Goal: Communication & Community: Answer question/provide support

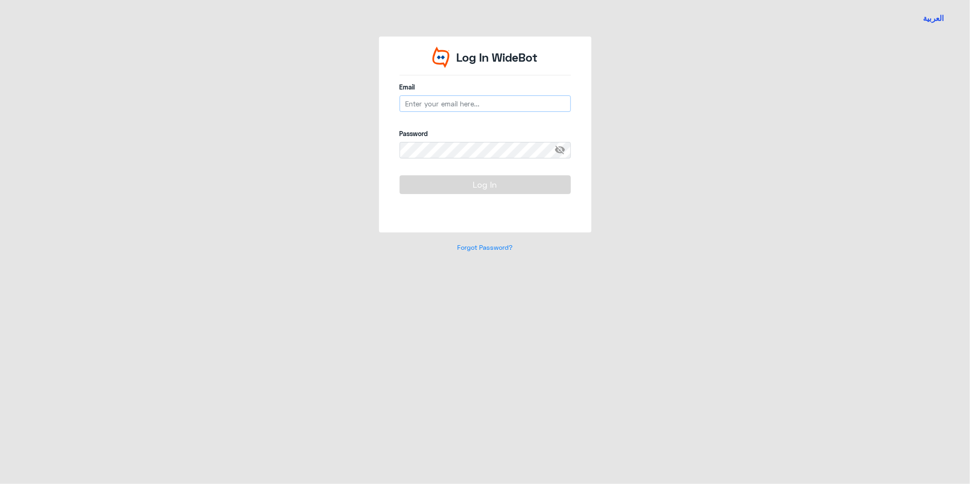
type input "A_mgalshehri@Dallah-hospital.com"
click at [467, 190] on button "Log In" at bounding box center [485, 184] width 171 height 18
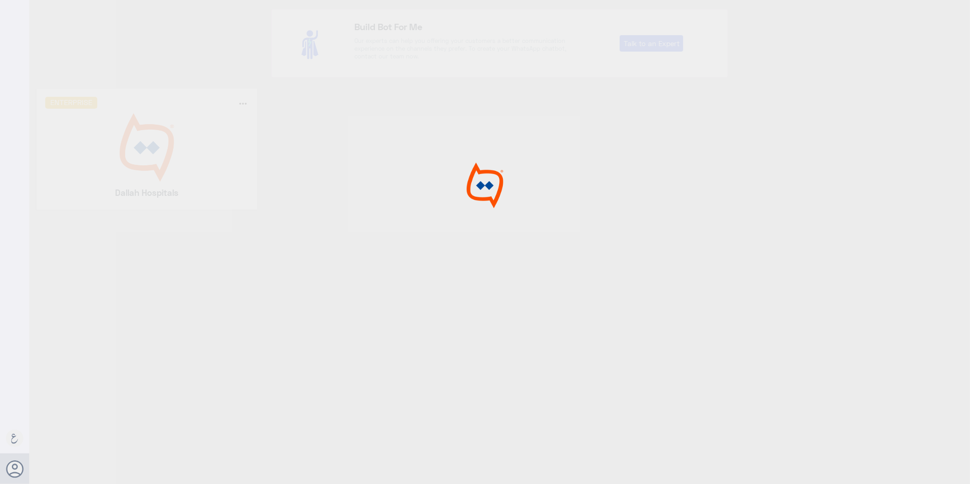
click at [156, 173] on div at bounding box center [485, 243] width 970 height 487
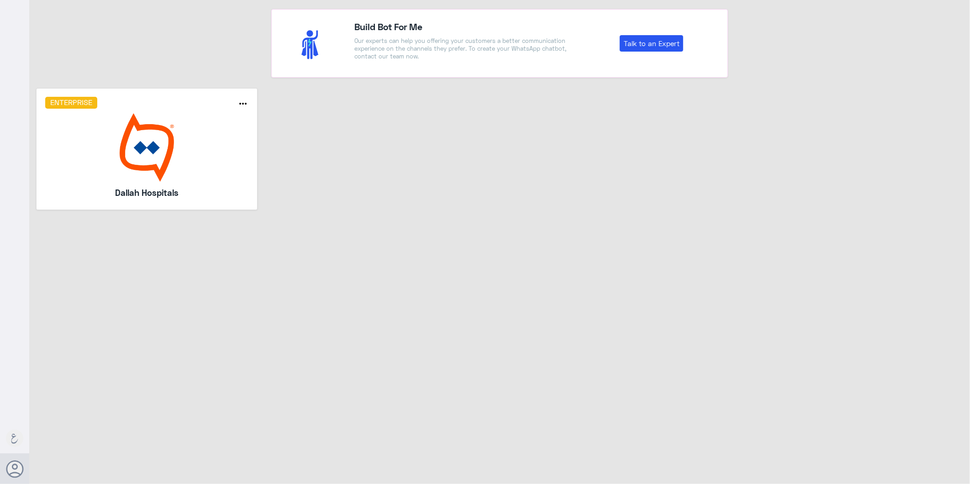
click at [156, 173] on img at bounding box center [147, 147] width 204 height 68
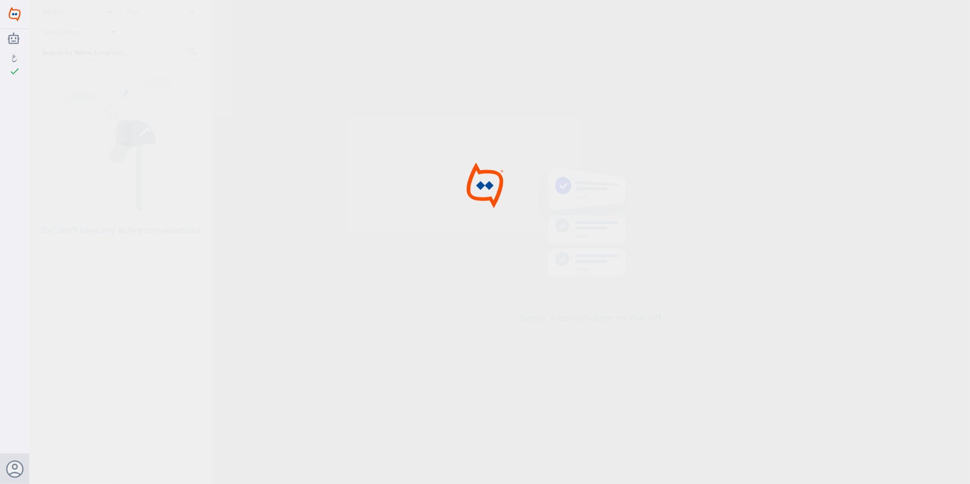
click at [156, 173] on div at bounding box center [485, 243] width 970 height 487
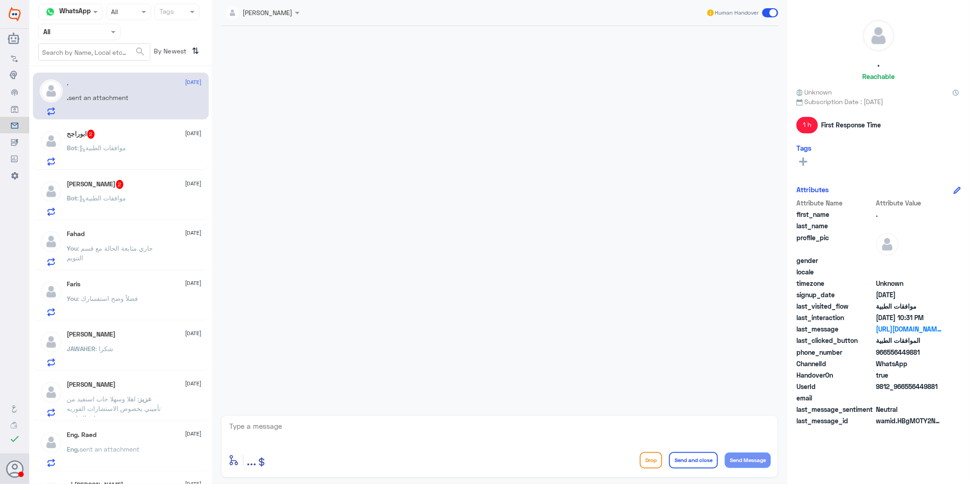
click at [124, 144] on span ": موافقات الطبية" at bounding box center [102, 148] width 49 height 8
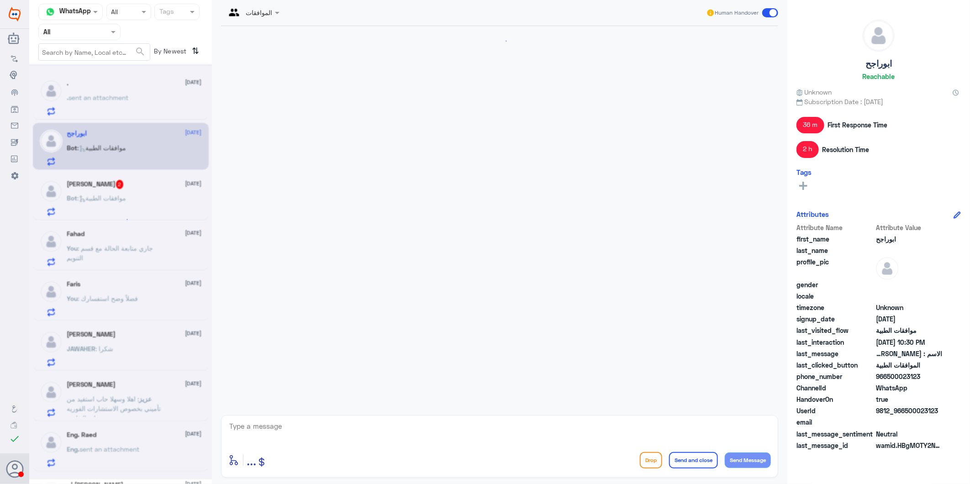
scroll to position [1430, 0]
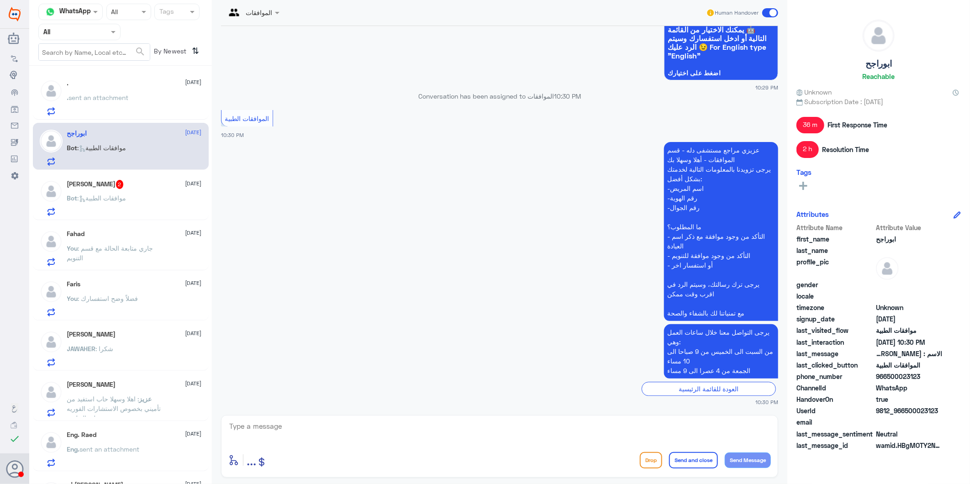
click at [126, 204] on p "Bot : موافقات الطبية" at bounding box center [96, 204] width 59 height 23
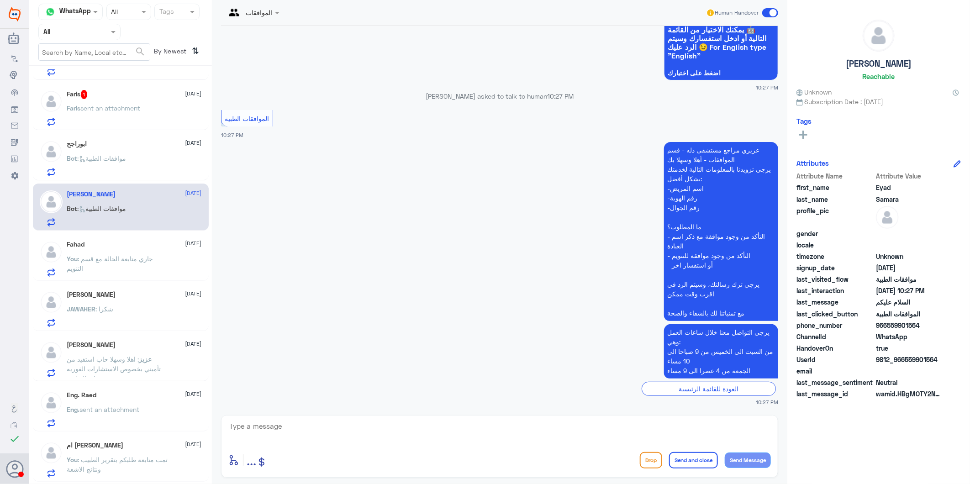
scroll to position [138, 0]
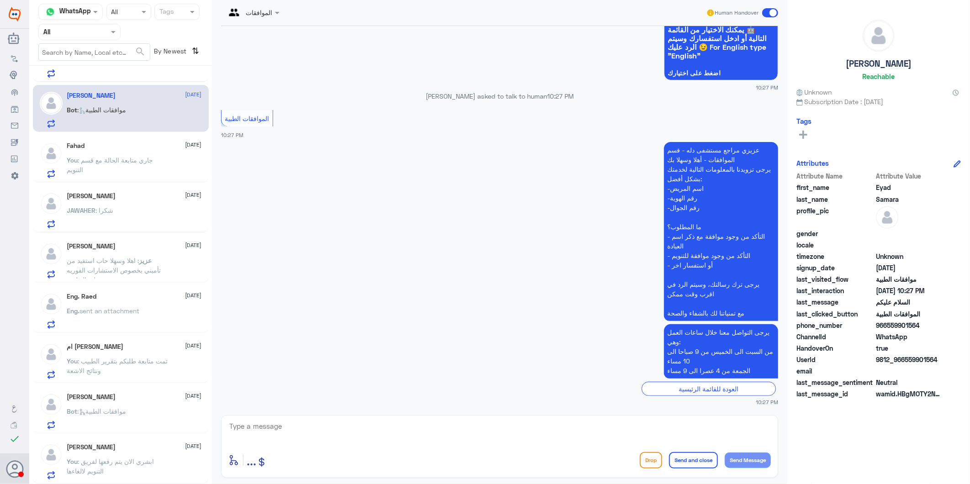
click at [144, 466] on p "You : ابشري الان يتم رفعها لفريق التنويم لالغاءها" at bounding box center [118, 468] width 103 height 23
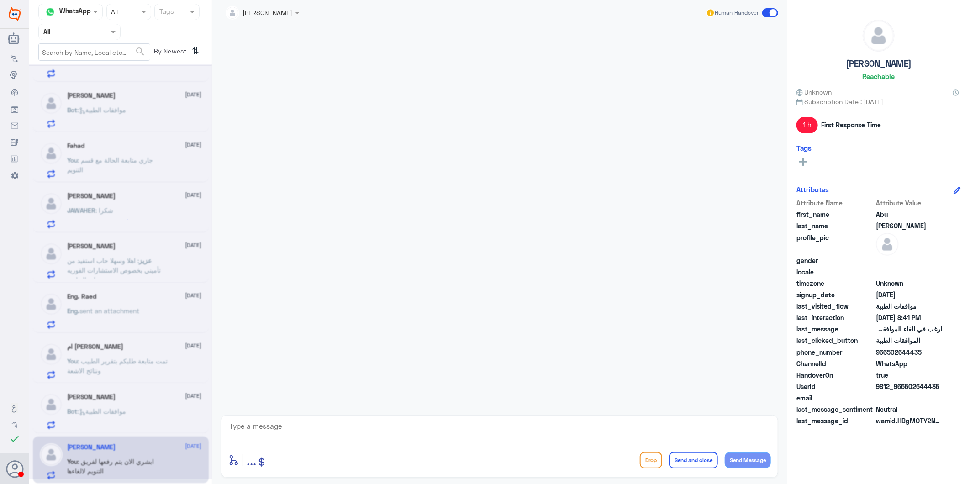
scroll to position [1088, 0]
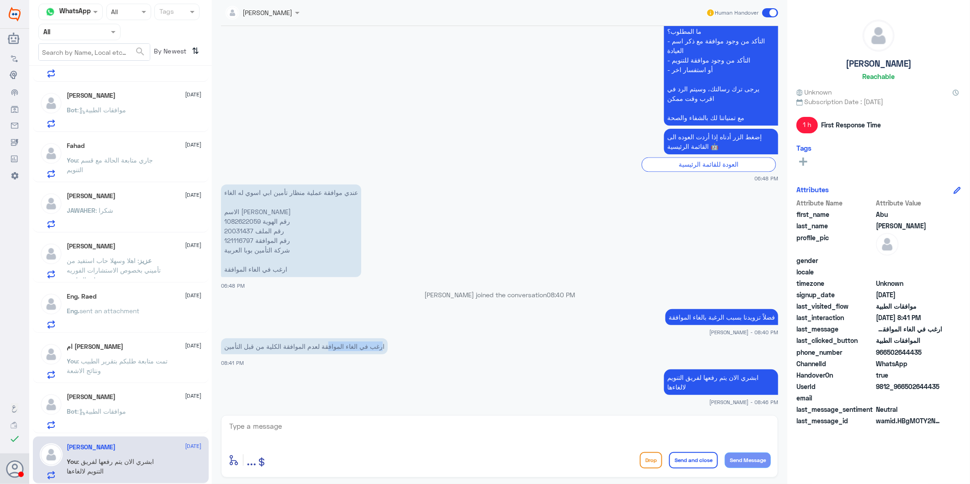
drag, startPoint x: 388, startPoint y: 346, endPoint x: 335, endPoint y: 346, distance: 53.0
click at [335, 346] on p "ارغب في الغاء الموافقة لعدم الموافقة الكلية من قبل التأمين" at bounding box center [304, 346] width 167 height 16
drag, startPoint x: 335, startPoint y: 346, endPoint x: 358, endPoint y: 345, distance: 22.4
click at [353, 345] on p "ارغب في الغاء الموافقة لعدم الموافقة الكلية من قبل التأمين" at bounding box center [304, 346] width 167 height 16
click at [239, 217] on p "عندي موافقة عملية منظار تأمين ابي اسوي له الغاء الاسم حمده سعيد سالم اليامي رقم…" at bounding box center [291, 230] width 140 height 93
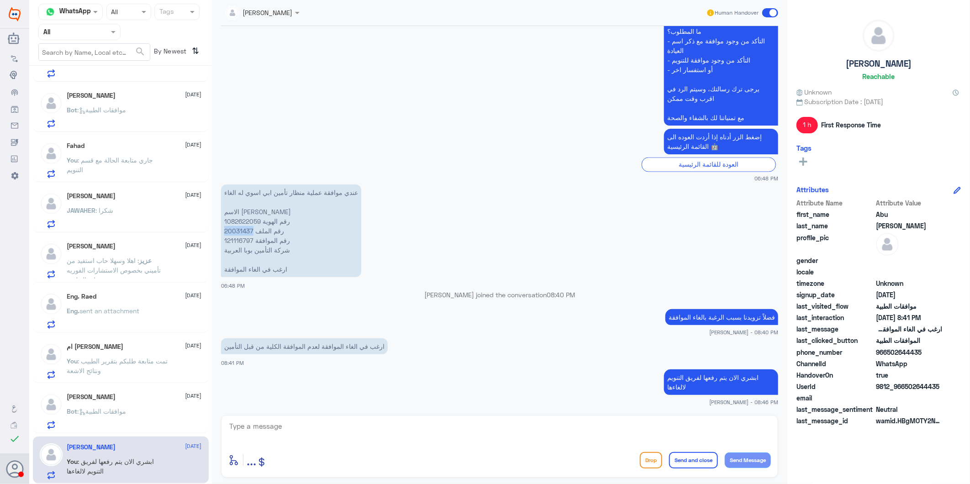
click at [240, 217] on p "عندي موافقة عملية منظار تأمين ابي اسوي له الغاء الاسم حمده سعيد سالم اليامي رقم…" at bounding box center [291, 230] width 140 height 93
drag, startPoint x: 240, startPoint y: 217, endPoint x: 238, endPoint y: 230, distance: 12.9
click at [238, 230] on p "عندي موافقة عملية منظار تأمين ابي اسوي له الغاء الاسم حمده سعيد سالم اليامي رقم…" at bounding box center [291, 230] width 140 height 93
copy p "121116797"
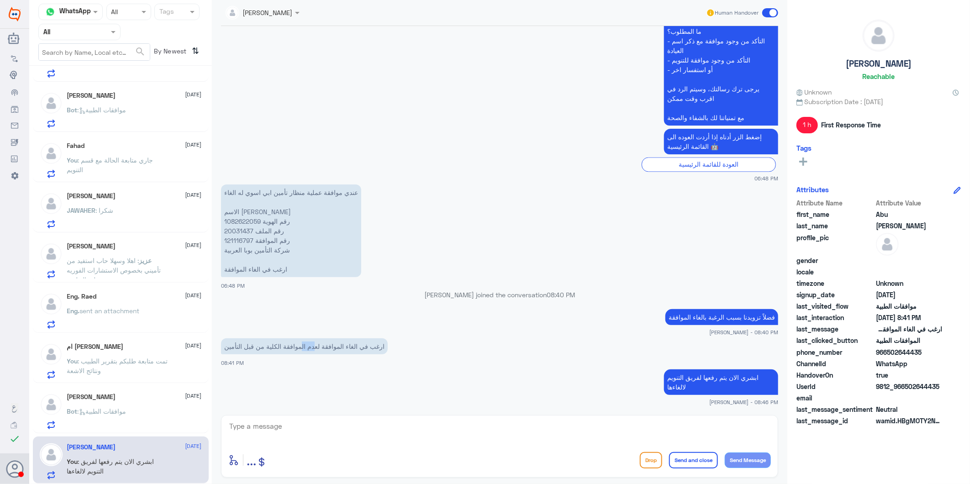
click at [304, 344] on p "ارغب في الغاء الموافقة لعدم الموافقة الكلية من قبل التأمين" at bounding box center [304, 346] width 167 height 16
drag, startPoint x: 304, startPoint y: 344, endPoint x: 255, endPoint y: 343, distance: 49.3
click at [264, 343] on p "ارغب في الغاء الموافقة لعدم الموافقة الكلية من قبل التأمين" at bounding box center [304, 346] width 167 height 16
click at [415, 430] on textarea at bounding box center [499, 431] width 543 height 22
type textarea "j"
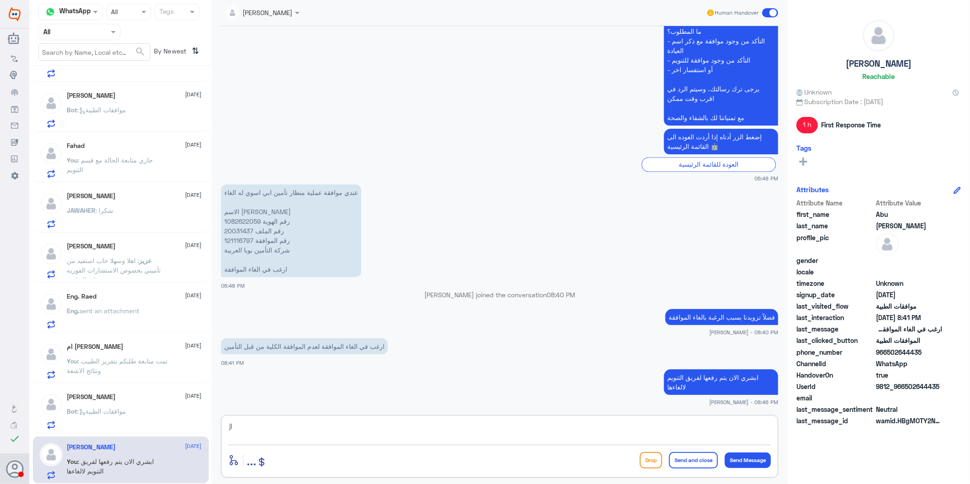
type textarea "j"
type textarea "م"
type textarea "تم الالغاء"
click at [684, 458] on button "Send and close" at bounding box center [693, 460] width 49 height 16
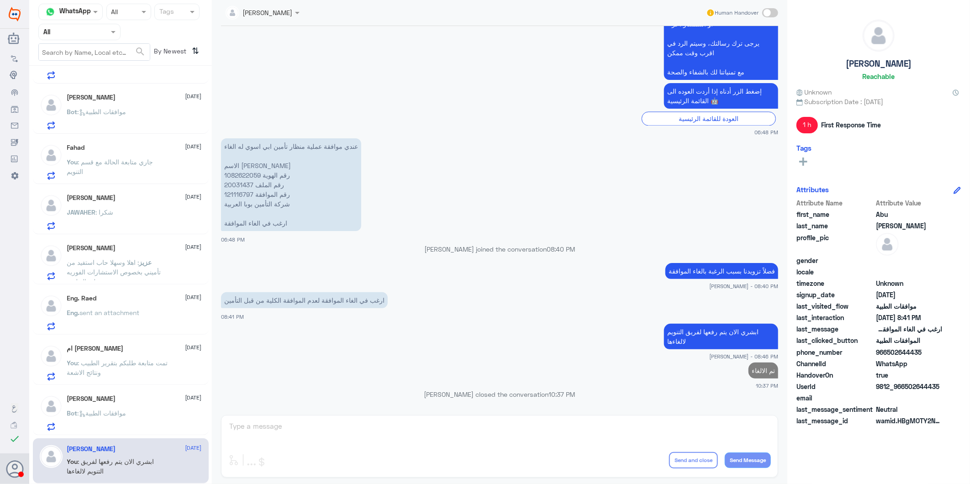
scroll to position [136, 0]
click at [110, 410] on span ": موافقات الطبية" at bounding box center [102, 414] width 49 height 8
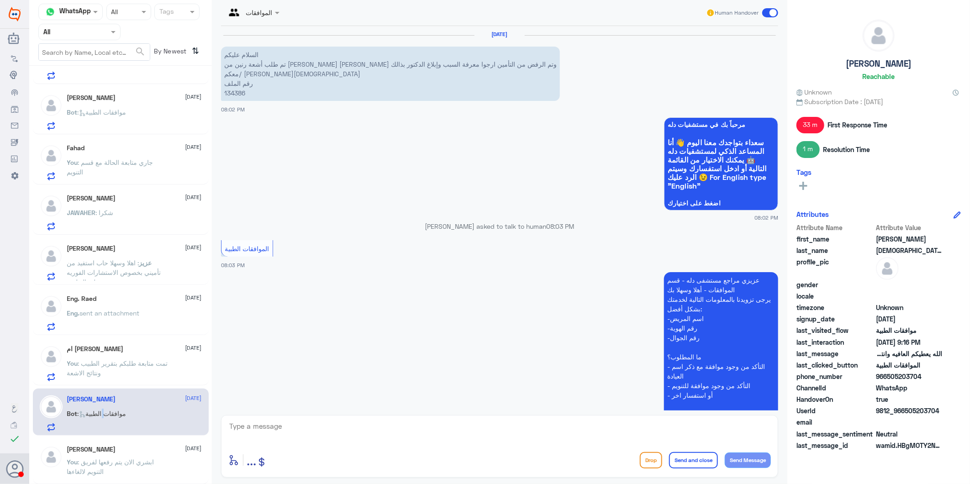
scroll to position [752, 0]
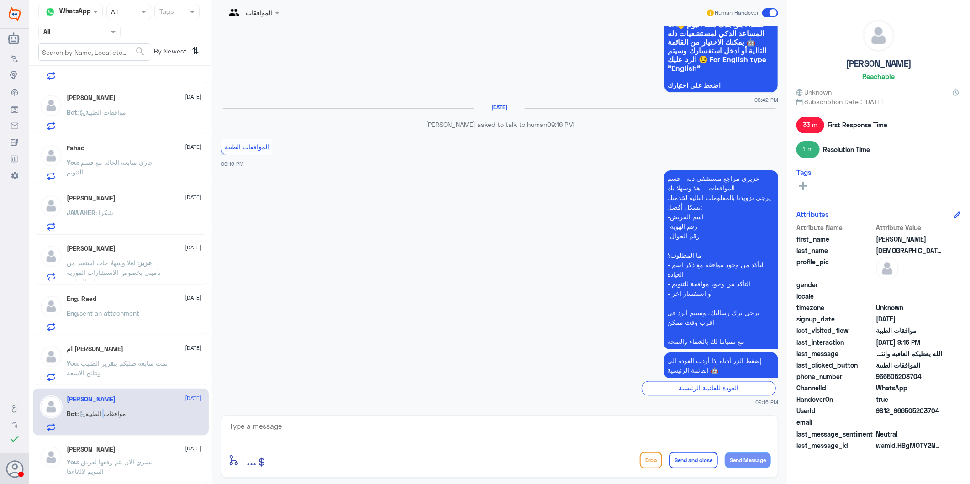
click at [647, 457] on button "Drop" at bounding box center [651, 460] width 22 height 16
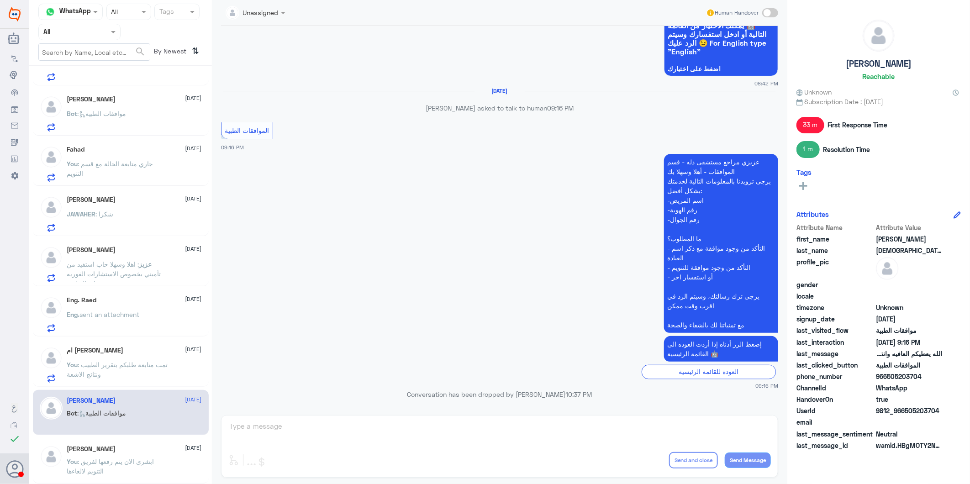
click at [152, 368] on p "You : تمت متابعة طلبكم بتقرير الطبيب ونتائج الاشعة" at bounding box center [118, 371] width 103 height 23
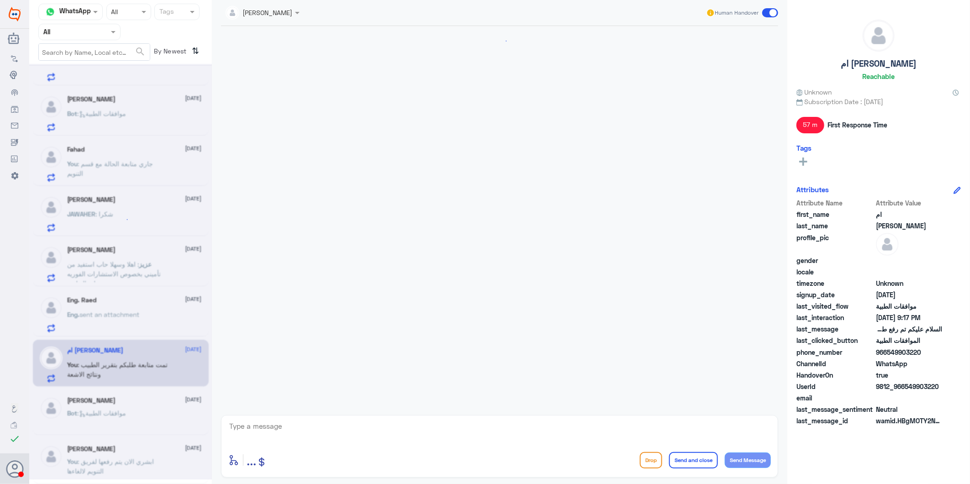
scroll to position [86, 0]
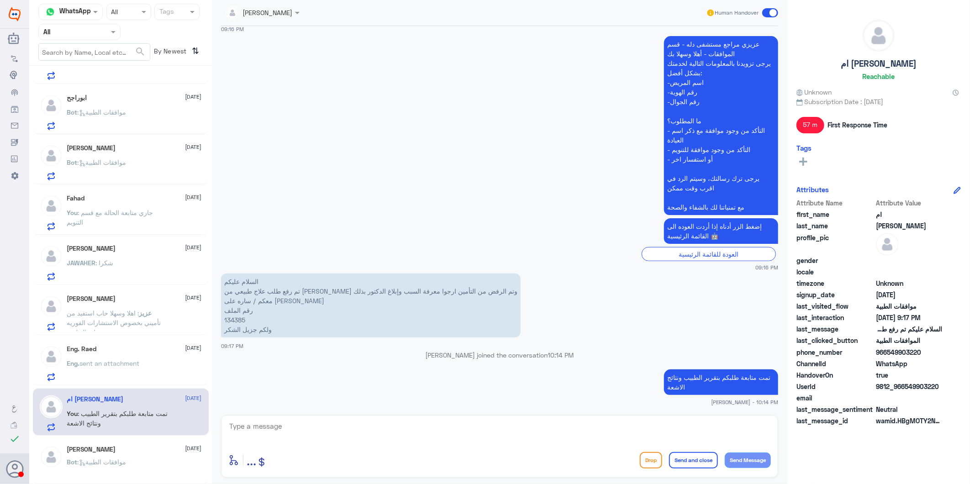
click at [225, 314] on p "السلام عليكم تم رفع طلب علاج طبيعي من الدكتور عمر العوفي وتم الرفض من التأمين ا…" at bounding box center [371, 306] width 300 height 64
click at [226, 316] on p "السلام عليكم تم رفع طلب علاج طبيعي من الدكتور عمر العوفي وتم الرفض من التأمين ا…" at bounding box center [371, 306] width 300 height 64
copy p "134385"
click at [411, 455] on div "enter flow name ... Drop Send and close Send Message" at bounding box center [499, 460] width 543 height 21
click at [434, 425] on textarea at bounding box center [499, 431] width 543 height 22
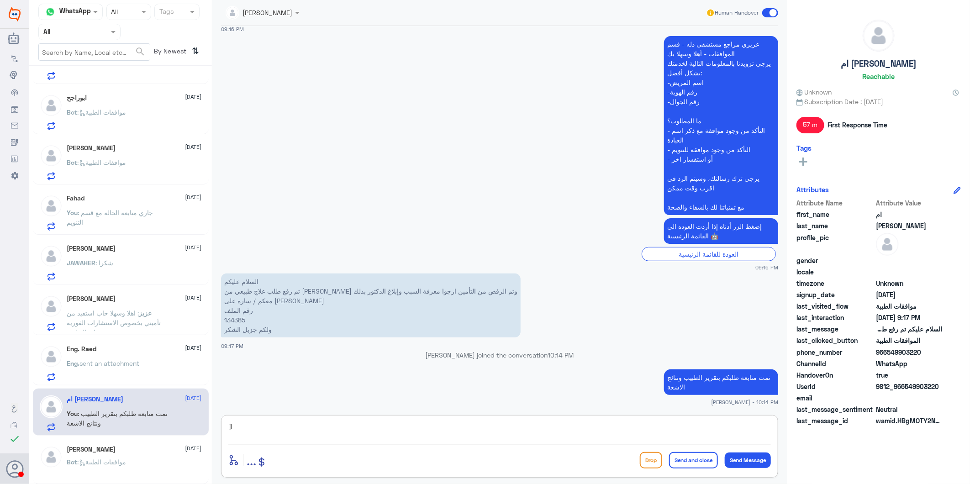
type textarea "j"
type textarea "تم الرفض اذ لم توجد المبررات الكافية في نتائج الاشعة والتقرير المرفق"
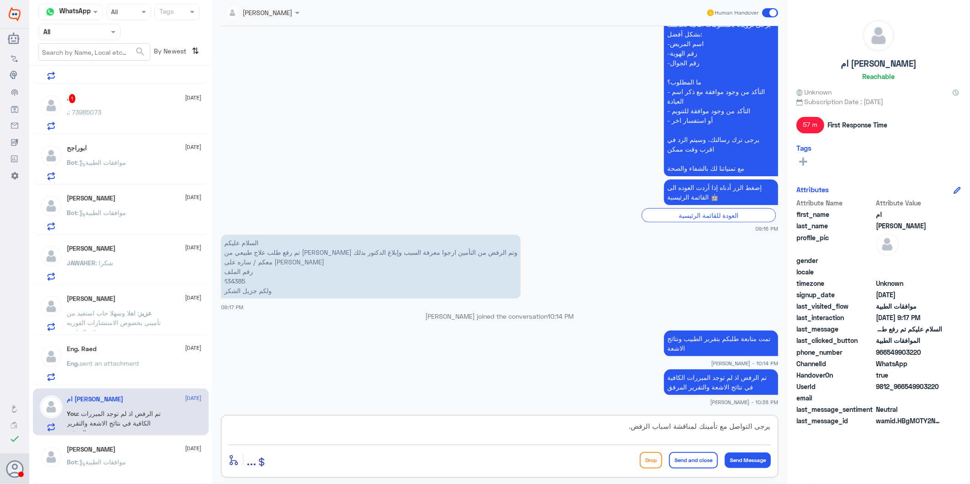
type textarea "يرجى التواصل مع تأمينك لمناقشة اسباب الرفض."
click at [683, 465] on button "Send and close" at bounding box center [693, 460] width 49 height 16
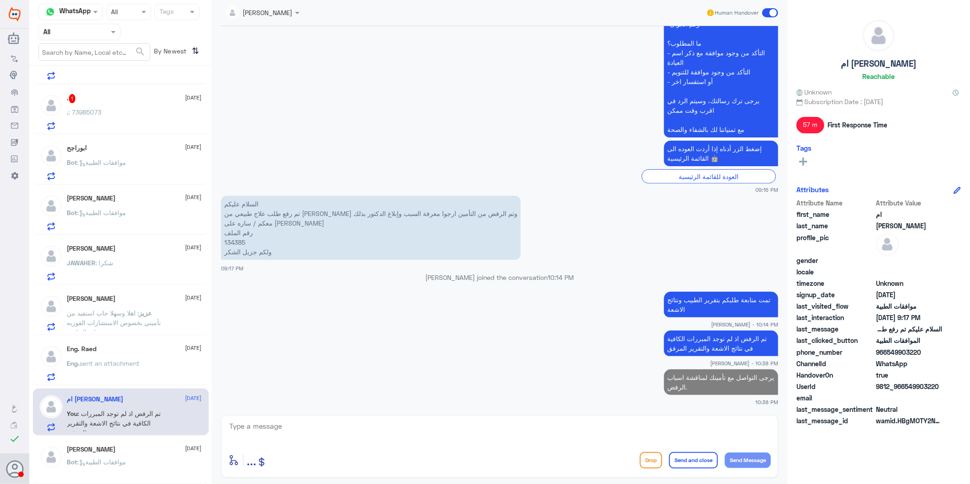
scroll to position [84, 0]
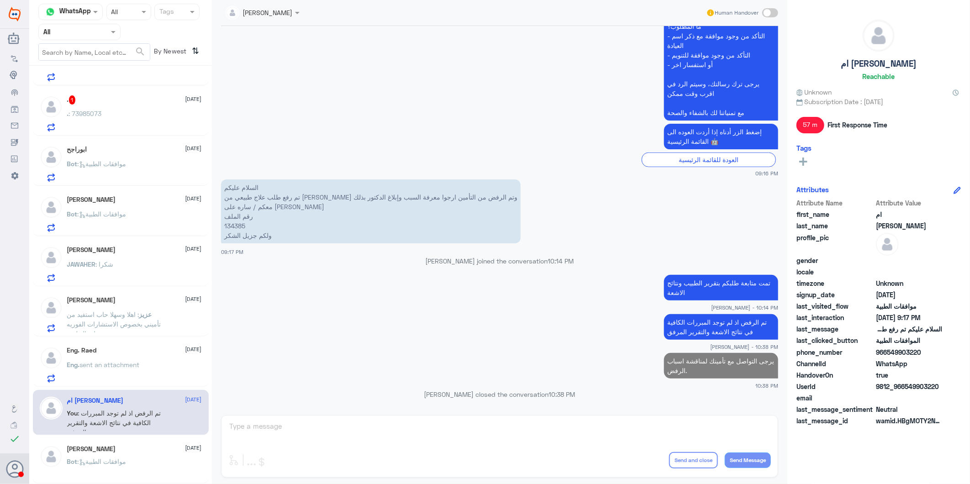
click at [132, 357] on div "Eng. Raed 8 September Eng. sent an attachment" at bounding box center [134, 365] width 135 height 36
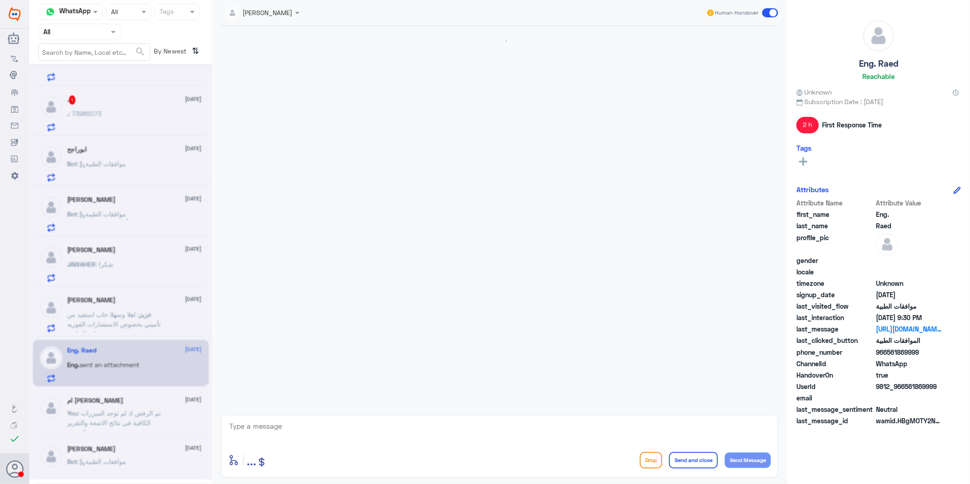
scroll to position [353, 0]
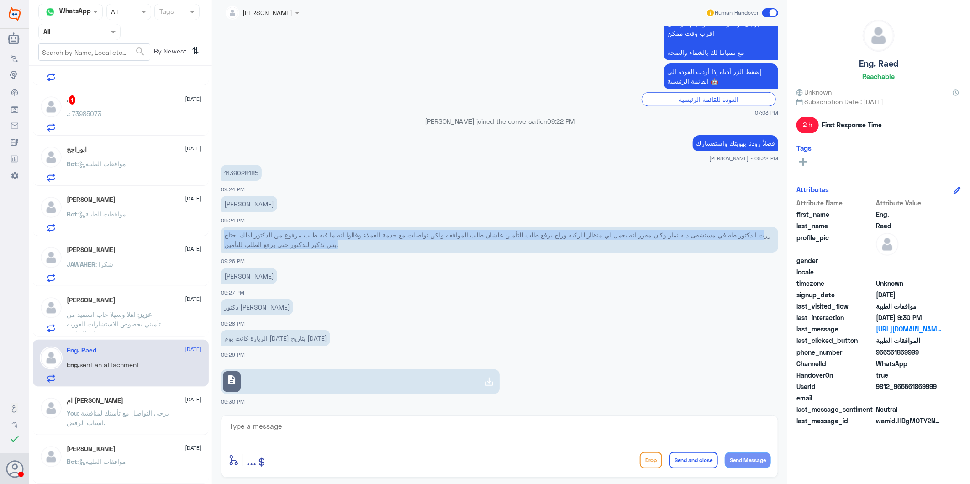
drag, startPoint x: 764, startPoint y: 236, endPoint x: 570, endPoint y: 240, distance: 194.1
click at [570, 240] on p "زرت الدكتور طه في مستشفى دله نمار وكان مقرر انه يعمل لي منظار للركبه وراح يرفع …" at bounding box center [499, 240] width 557 height 26
drag, startPoint x: 570, startPoint y: 240, endPoint x: 577, endPoint y: 236, distance: 8.2
click at [577, 236] on p "زرت الدكتور طه في مستشفى دله نمار وكان مقرر انه يعمل لي منظار للركبه وراح يرفع …" at bounding box center [499, 240] width 557 height 26
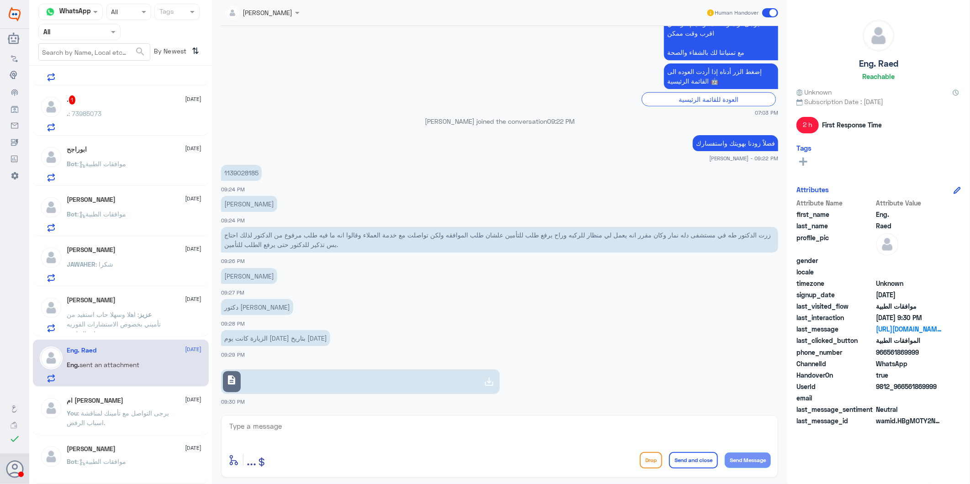
drag, startPoint x: 491, startPoint y: 268, endPoint x: 485, endPoint y: 260, distance: 9.4
click at [491, 268] on app-msgs-text "الدكتور طه تكروني عبدالغفار" at bounding box center [499, 276] width 557 height 17
click at [344, 425] on textarea at bounding box center [499, 431] width 543 height 22
type textarea "هذا الواتس خاص بقسم الموافقات في دلة النخيل فقط."
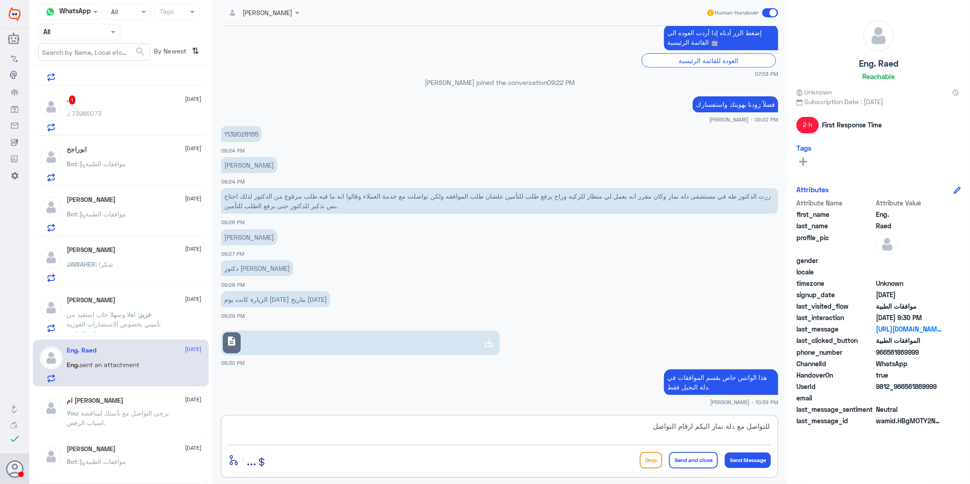
type textarea "للتواصل مع دلة نمار اليكم ارقام التواصل"
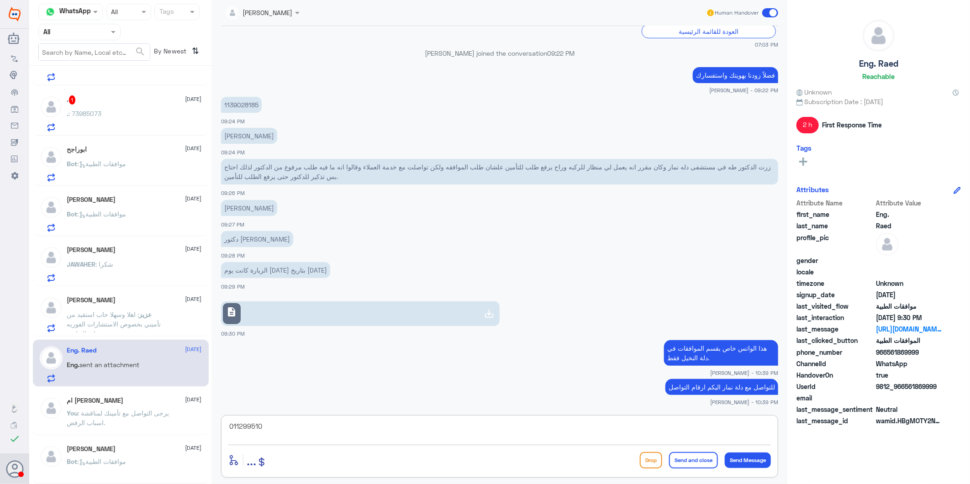
type textarea "0112995104"
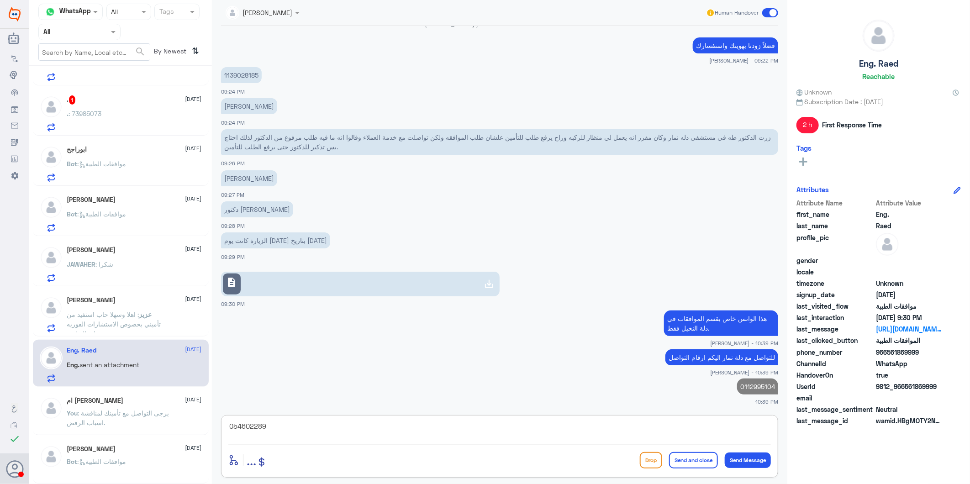
type textarea "0546022896"
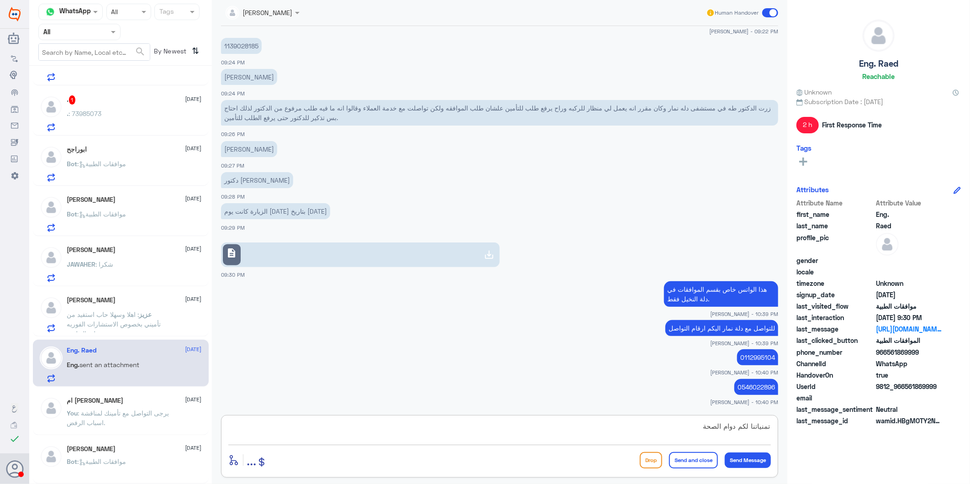
type textarea "تمنياتنا لكم دوام الصحة"
click at [699, 460] on button "Send and close" at bounding box center [693, 460] width 49 height 16
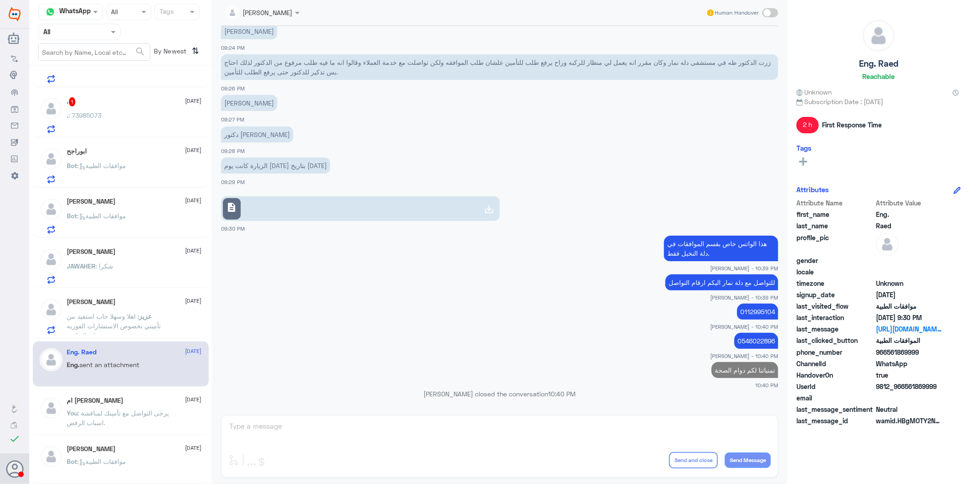
scroll to position [83, 0]
click at [134, 311] on p "عزيز : اهلا وسهلا حاب استفيد من تأميني بخصوص الاستشارات الفوريه على التطبيق" at bounding box center [118, 322] width 103 height 23
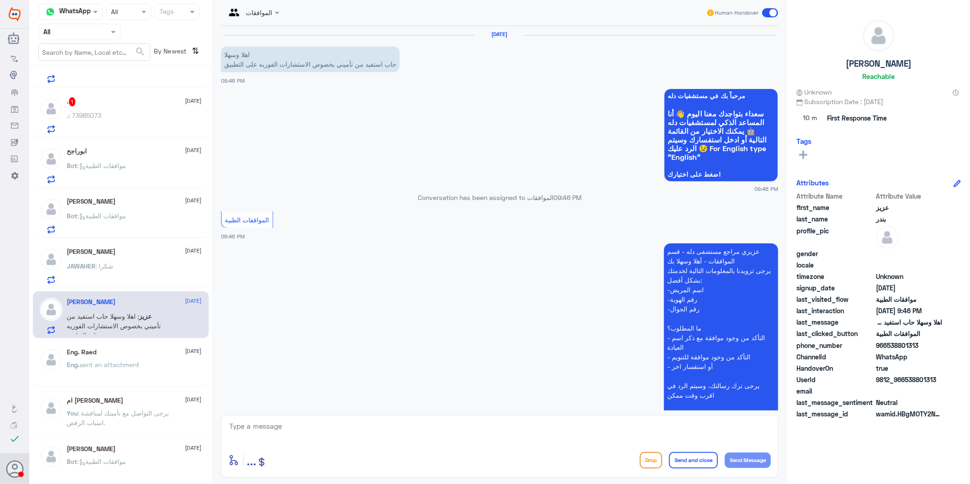
scroll to position [114, 0]
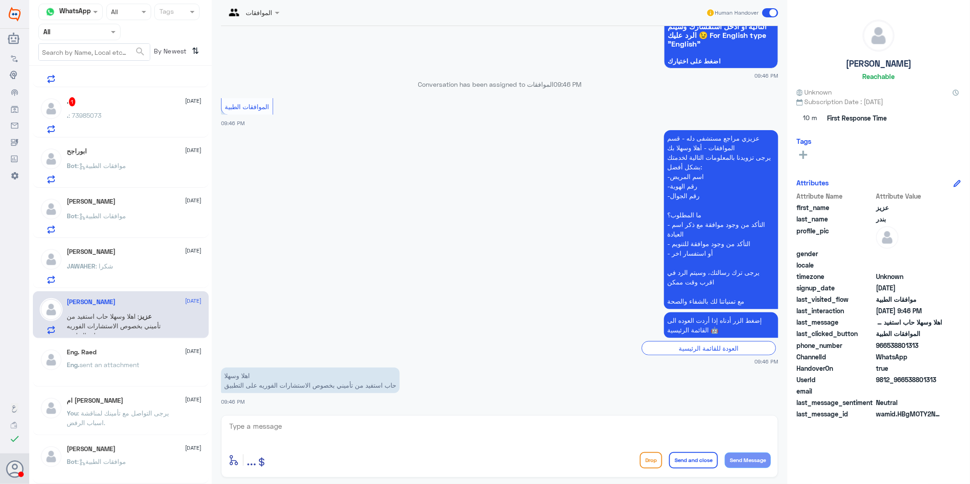
click at [659, 457] on button "Drop" at bounding box center [651, 460] width 22 height 16
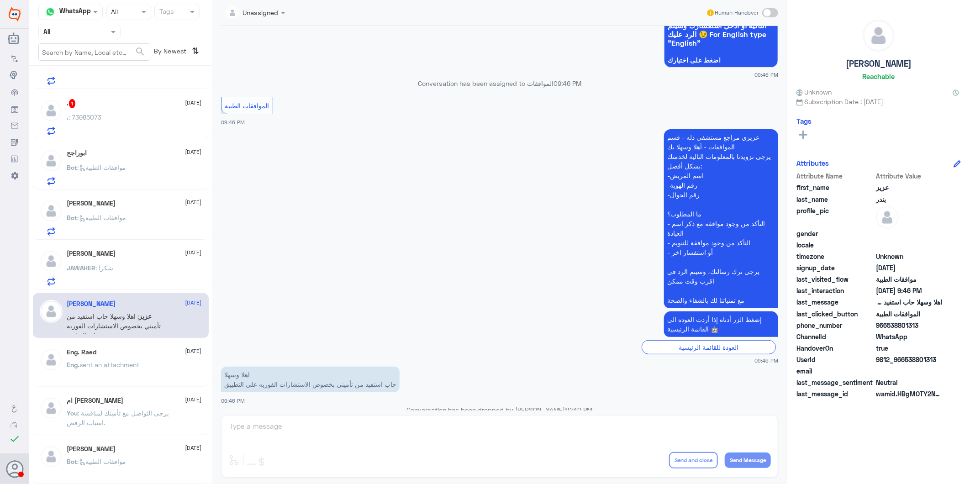
scroll to position [81, 0]
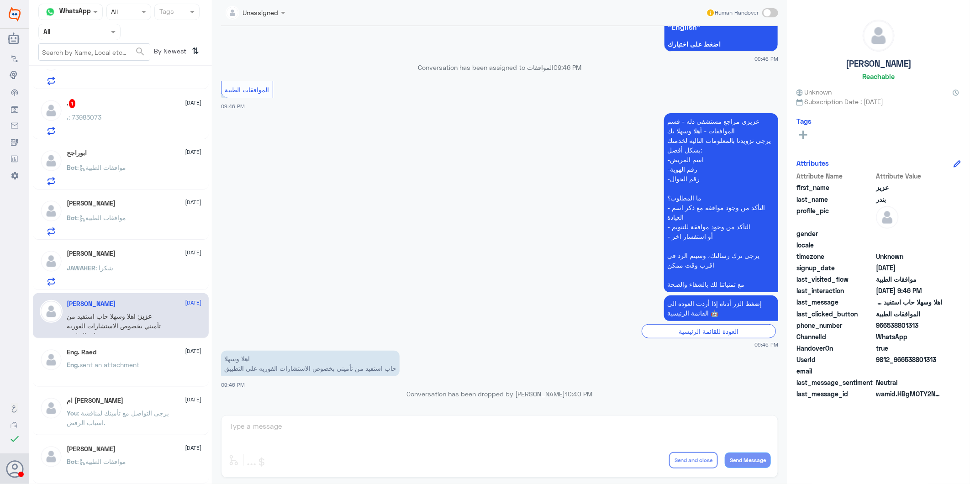
click at [149, 275] on div "JAWAHER : شكرا" at bounding box center [134, 275] width 135 height 21
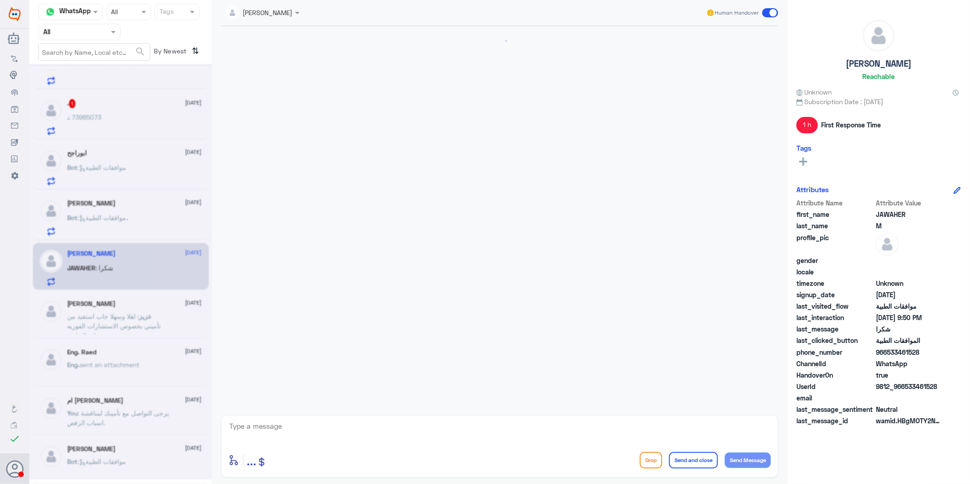
scroll to position [1517, 0]
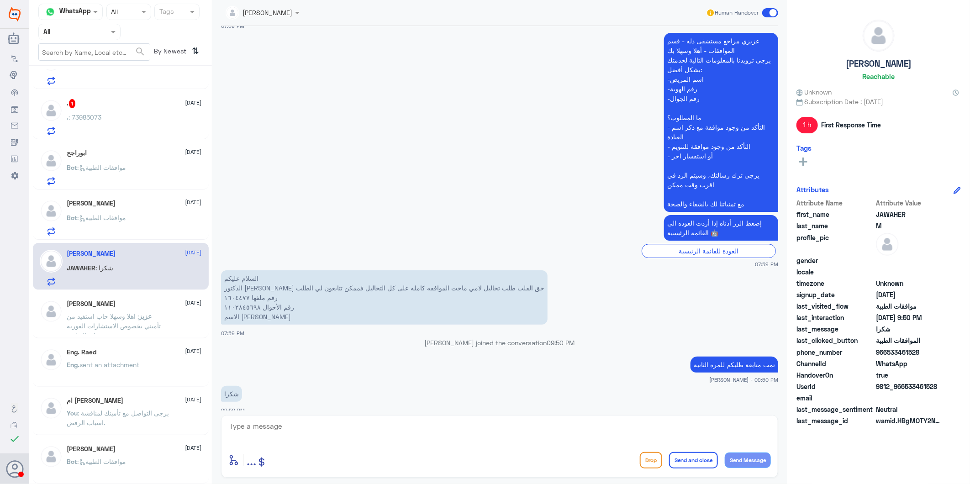
click at [236, 290] on p "السلام عليكم الدكتور سميح حق القلب طلب تحاليل لامي ماجت الموافقه كامله على كل ا…" at bounding box center [384, 297] width 327 height 54
drag, startPoint x: 281, startPoint y: 438, endPoint x: 409, endPoint y: 411, distance: 130.8
click at [281, 437] on textarea at bounding box center [499, 431] width 543 height 22
drag, startPoint x: 294, startPoint y: 425, endPoint x: 258, endPoint y: 417, distance: 36.4
click at [236, 417] on div "1604477 enter flow name ... Drop Send and close Send Message" at bounding box center [499, 446] width 557 height 63
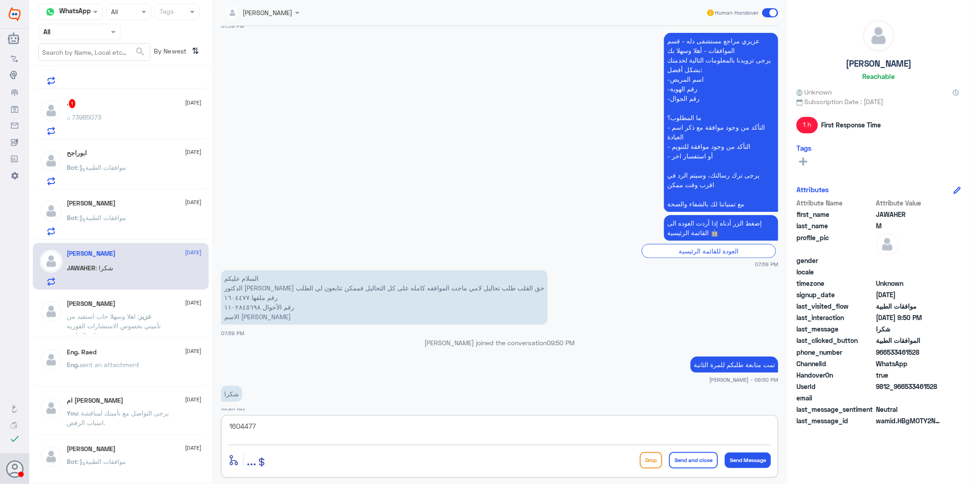
click at [243, 426] on textarea "1604477" at bounding box center [499, 431] width 543 height 22
click at [375, 426] on textarea "1604477" at bounding box center [499, 431] width 543 height 22
drag, startPoint x: 354, startPoint y: 424, endPoint x: 175, endPoint y: 421, distance: 179.5
click at [175, 421] on div "Channel WhatsApp Status × All Tags Agent Filter All search By Newest ⇅ Fahad 1 …" at bounding box center [499, 243] width 941 height 487
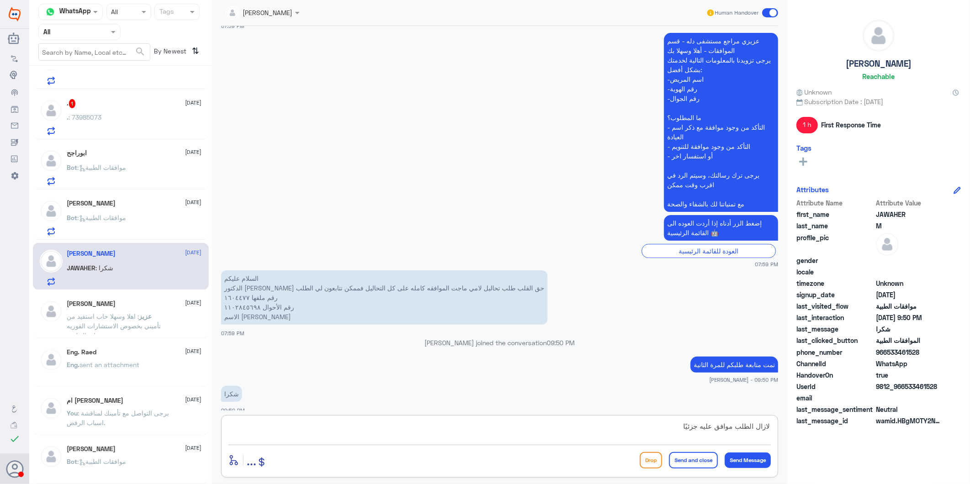
type textarea "لازال الطلب موافق عليه جزئيًا"
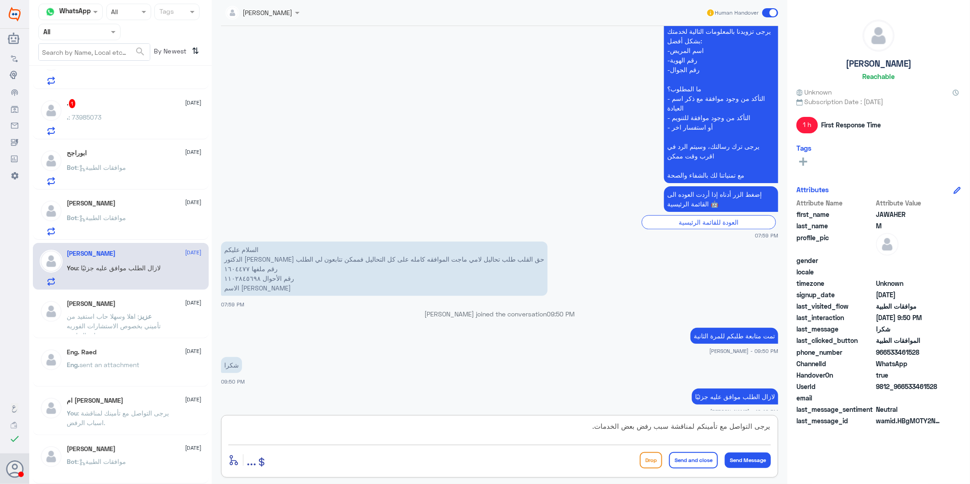
type textarea "يرجى التواصل مع تأمينكم لمناقشة سبب رفض بعض الخدمات."
drag, startPoint x: 701, startPoint y: 458, endPoint x: 649, endPoint y: 331, distance: 138.1
click at [700, 459] on button "Send and close" at bounding box center [693, 460] width 49 height 16
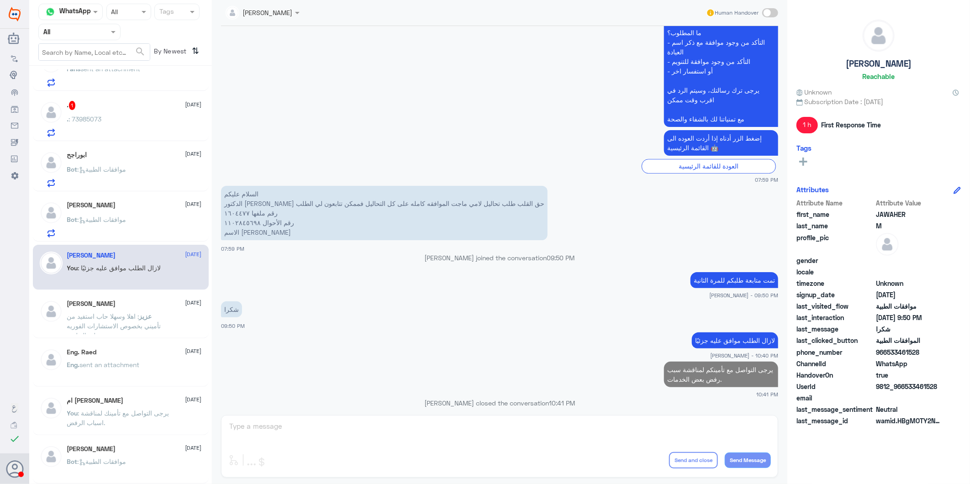
scroll to position [79, 0]
click at [108, 226] on p "Bot : موافقات الطبية" at bounding box center [96, 226] width 59 height 23
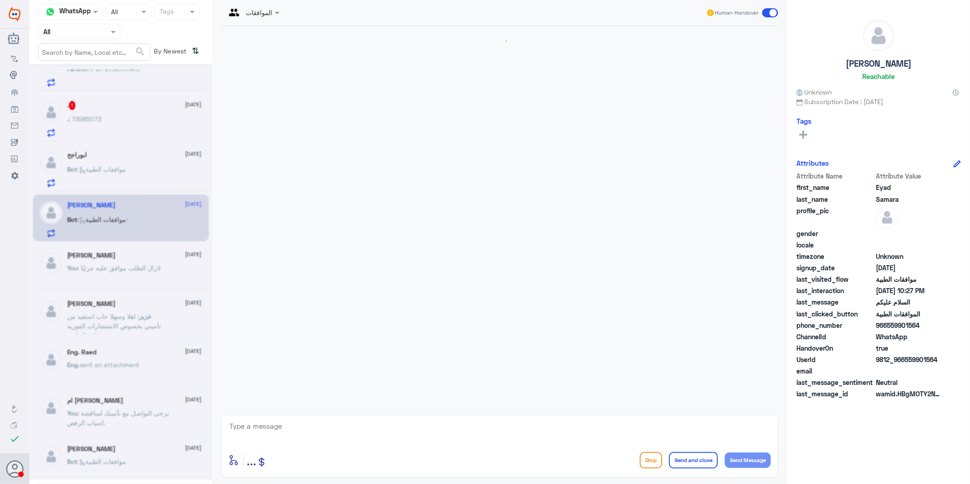
scroll to position [92, 0]
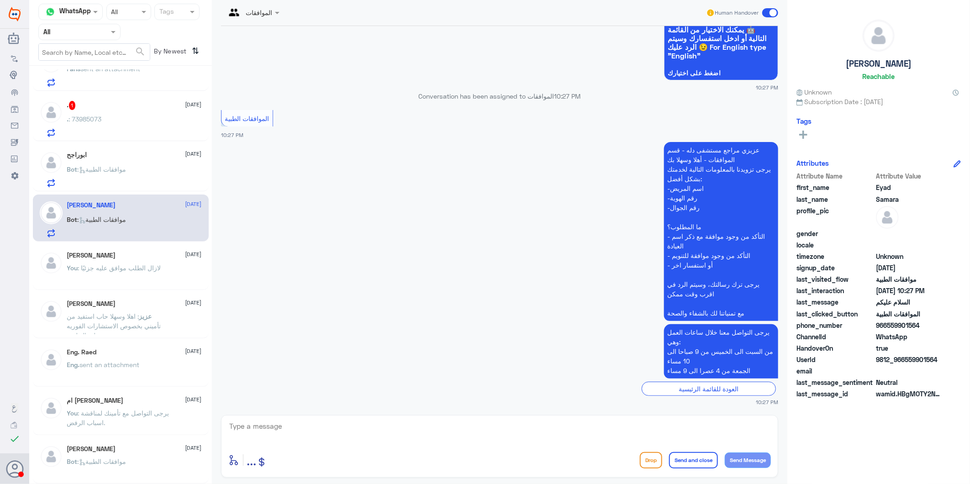
click at [633, 459] on div "enter flow name ... Drop Send and close Send Message" at bounding box center [499, 460] width 543 height 21
click at [641, 459] on button "Drop" at bounding box center [651, 460] width 22 height 16
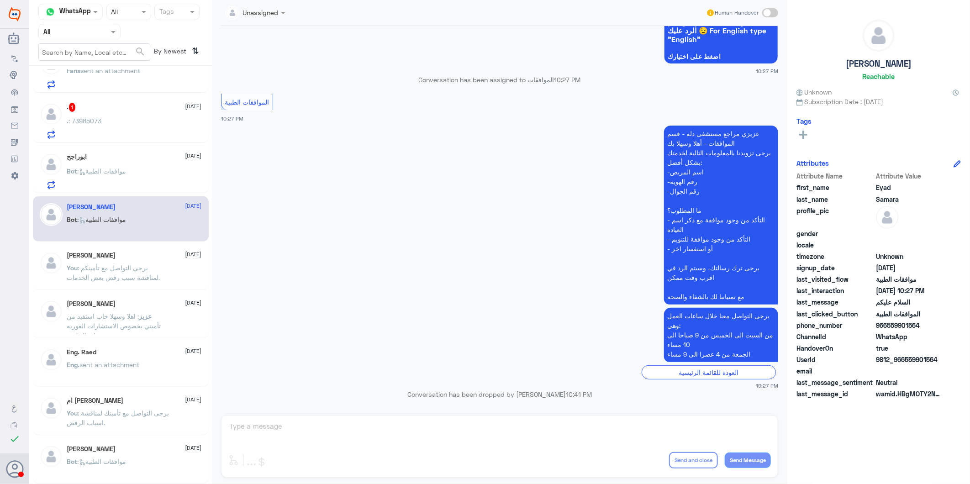
click at [133, 162] on div "ابوراجح 8 September Bot : موافقات الطبية" at bounding box center [134, 171] width 135 height 36
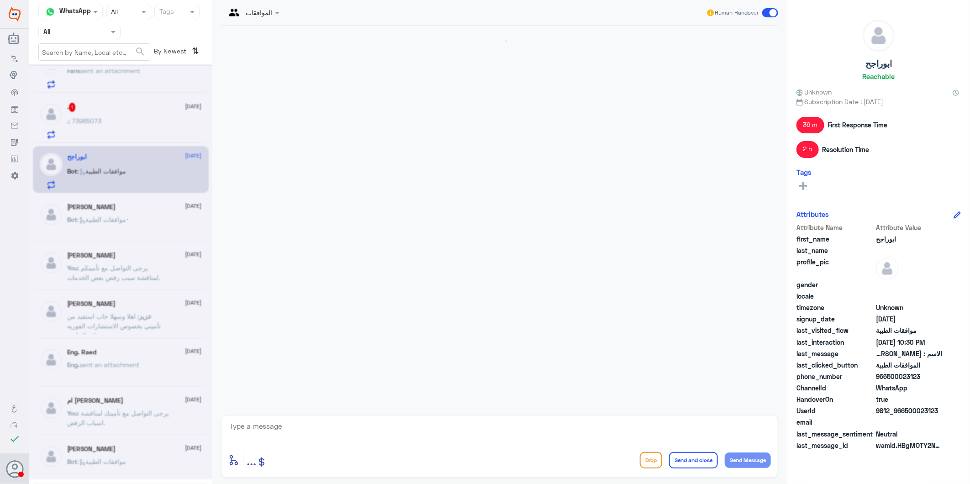
scroll to position [1430, 0]
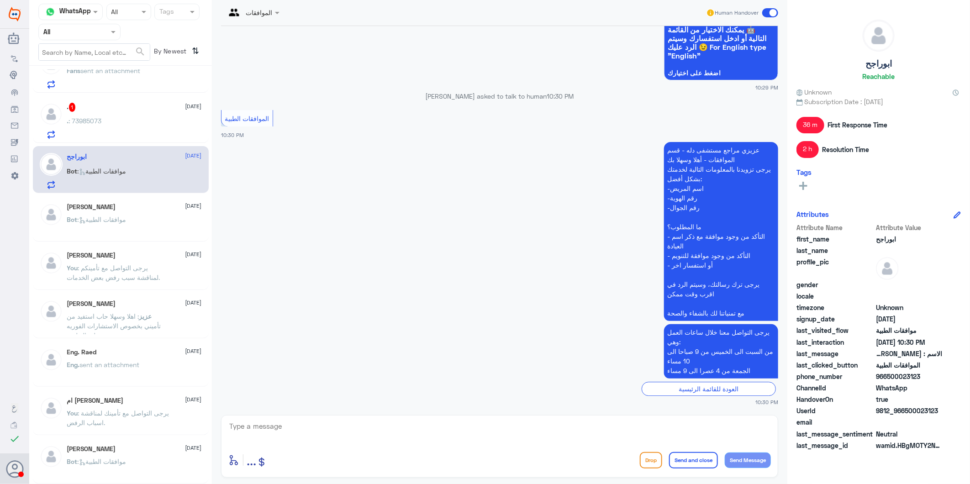
click at [651, 458] on button "Drop" at bounding box center [651, 460] width 22 height 16
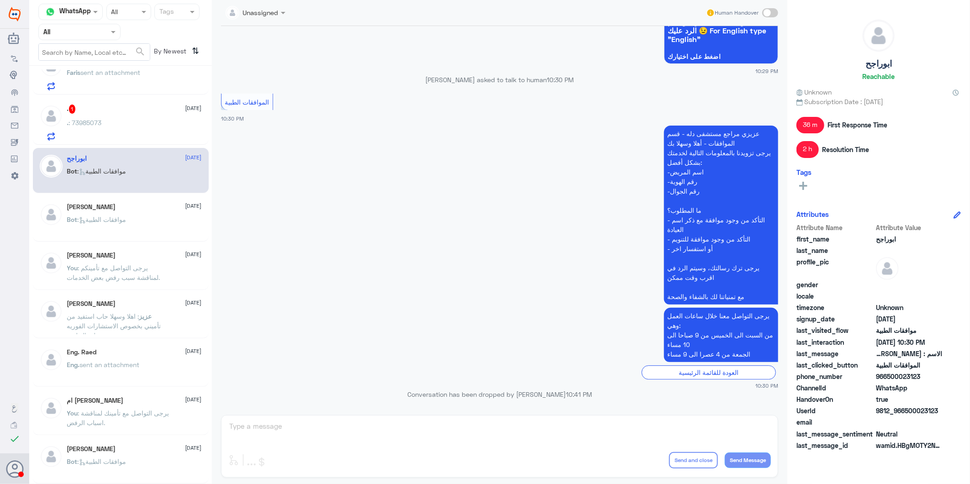
click at [150, 132] on div ". : 73985073" at bounding box center [134, 130] width 135 height 21
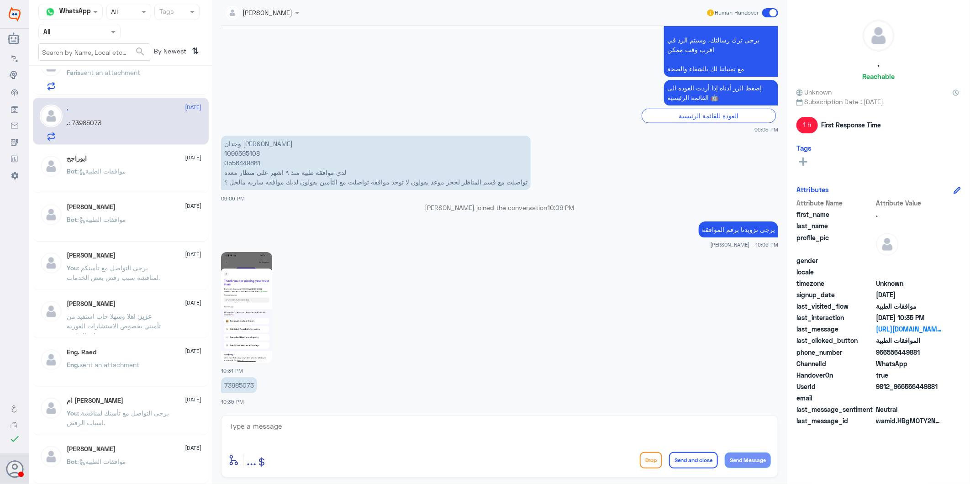
scroll to position [848, 0]
click at [240, 386] on p "73985073" at bounding box center [239, 385] width 36 height 16
click at [238, 385] on p "73985073" at bounding box center [239, 385] width 36 height 16
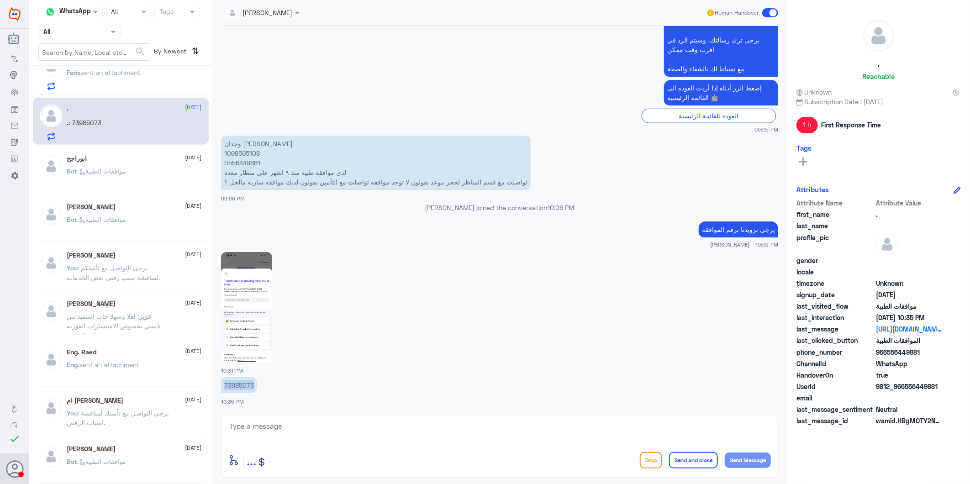
click at [238, 385] on p "73985073" at bounding box center [239, 385] width 36 height 16
drag, startPoint x: 238, startPoint y: 385, endPoint x: 297, endPoint y: 263, distance: 135.2
click at [297, 263] on div at bounding box center [499, 307] width 557 height 112
click at [247, 287] on img at bounding box center [246, 307] width 51 height 111
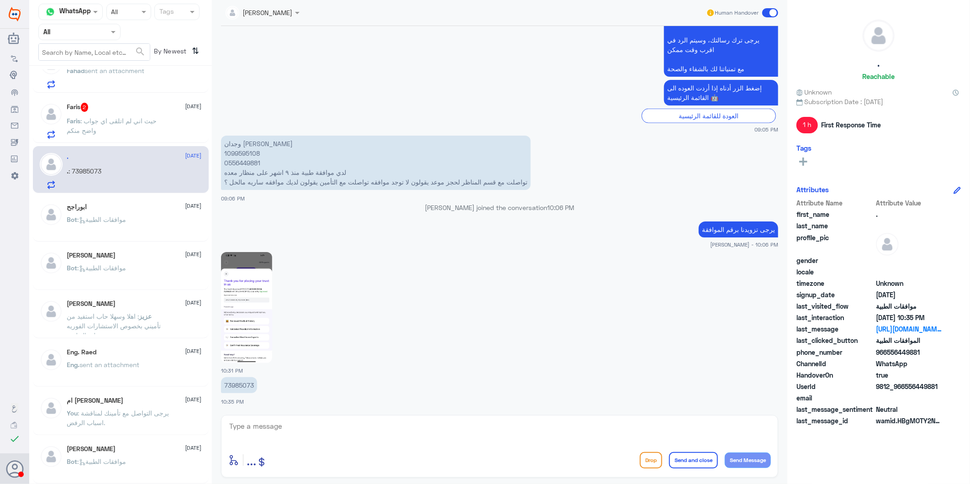
drag, startPoint x: 523, startPoint y: 179, endPoint x: 342, endPoint y: 191, distance: 181.2
click at [342, 191] on div "وجدان جمال 1099595108 0556449881 لدي موافقة طبية منذ ٩ اشهر على منظار معده تواص…" at bounding box center [499, 167] width 557 height 69
drag, startPoint x: 342, startPoint y: 191, endPoint x: 403, endPoint y: 185, distance: 60.6
click at [403, 185] on p "وجدان جمال 1099595108 0556449881 لدي موافقة طبية منذ ٩ اشهر على منظار معده تواص…" at bounding box center [376, 163] width 310 height 54
drag, startPoint x: 449, startPoint y: 176, endPoint x: 414, endPoint y: 176, distance: 35.2
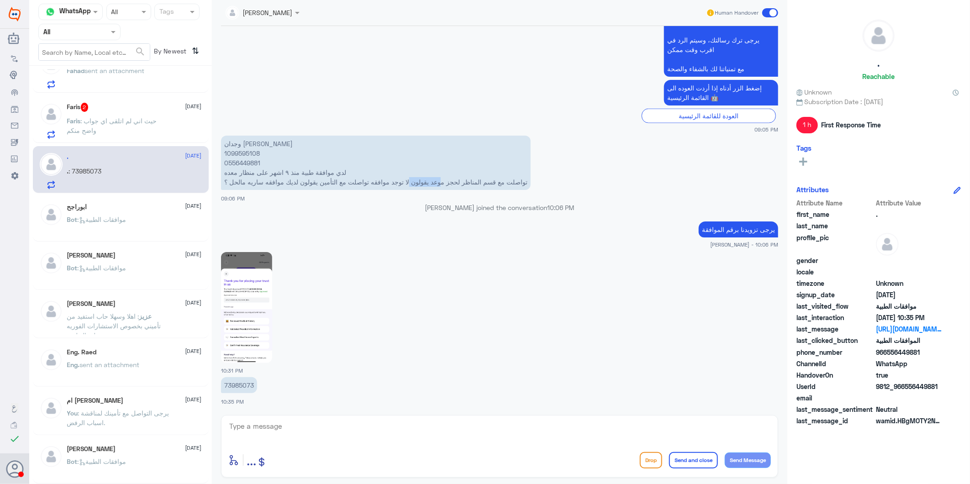
click at [414, 176] on p "وجدان جمال 1099595108 0556449881 لدي موافقة طبية منذ ٩ اشهر على منظار معده تواص…" at bounding box center [376, 163] width 310 height 54
drag, startPoint x: 414, startPoint y: 176, endPoint x: 417, endPoint y: 181, distance: 6.0
click at [417, 181] on p "وجدان جمال 1099595108 0556449881 لدي موافقة طبية منذ ٩ اشهر على منظار معده تواص…" at bounding box center [376, 163] width 310 height 54
drag, startPoint x: 399, startPoint y: 183, endPoint x: 346, endPoint y: 184, distance: 53.0
click at [346, 184] on p "وجدان جمال 1099595108 0556449881 لدي موافقة طبية منذ ٩ اشهر على منظار معده تواص…" at bounding box center [376, 163] width 310 height 54
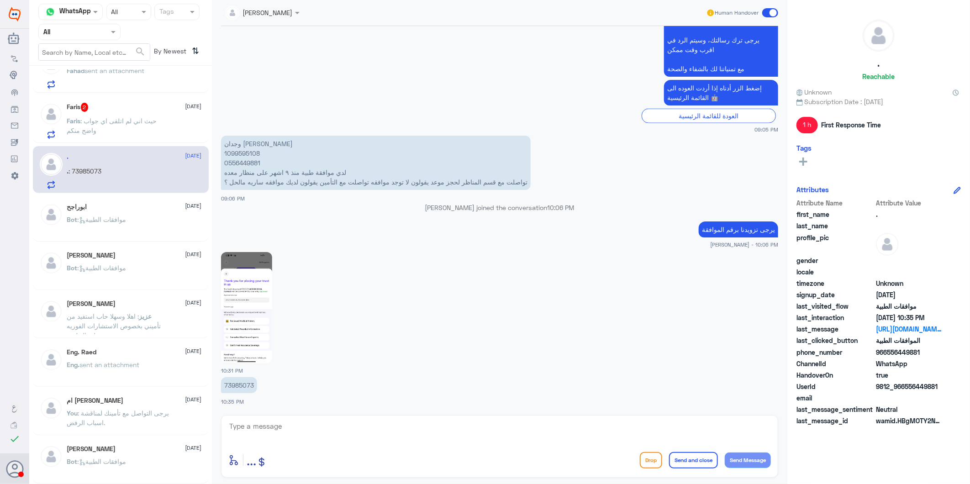
drag, startPoint x: 346, startPoint y: 184, endPoint x: 327, endPoint y: 184, distance: 19.6
click at [327, 184] on p "وجدان جمال 1099595108 0556449881 لدي موافقة طبية منذ ٩ اشهر على منظار معده تواص…" at bounding box center [376, 163] width 310 height 54
drag, startPoint x: 327, startPoint y: 184, endPoint x: 307, endPoint y: 180, distance: 19.9
click at [307, 180] on p "وجدان جمال 1099595108 0556449881 لدي موافقة طبية منذ ٩ اشهر على منظار معده تواص…" at bounding box center [376, 163] width 310 height 54
drag, startPoint x: 307, startPoint y: 180, endPoint x: 283, endPoint y: 179, distance: 23.8
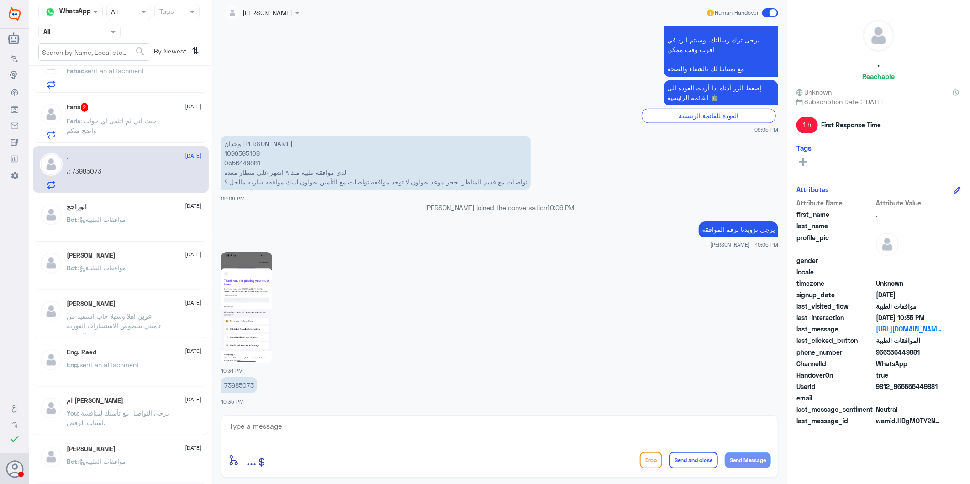
click at [284, 179] on p "وجدان جمال 1099595108 0556449881 لدي موافقة طبية منذ ٩ اشهر على منظار معده تواص…" at bounding box center [376, 163] width 310 height 54
click at [276, 179] on p "وجدان جمال 1099595108 0556449881 لدي موافقة طبية منذ ٩ اشهر على منظار معده تواص…" at bounding box center [376, 163] width 310 height 54
click at [267, 179] on p "وجدان جمال 1099595108 0556449881 لدي موافقة طبية منذ ٩ اشهر على منظار معده تواص…" at bounding box center [376, 163] width 310 height 54
click at [437, 421] on textarea at bounding box center [499, 431] width 543 height 22
type textarea "الموافقة قديمة جدًا"
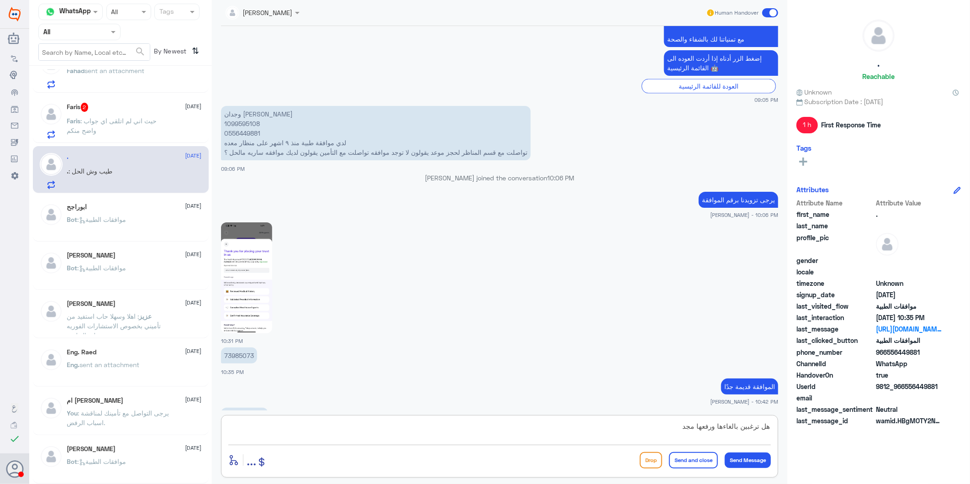
scroll to position [909, 0]
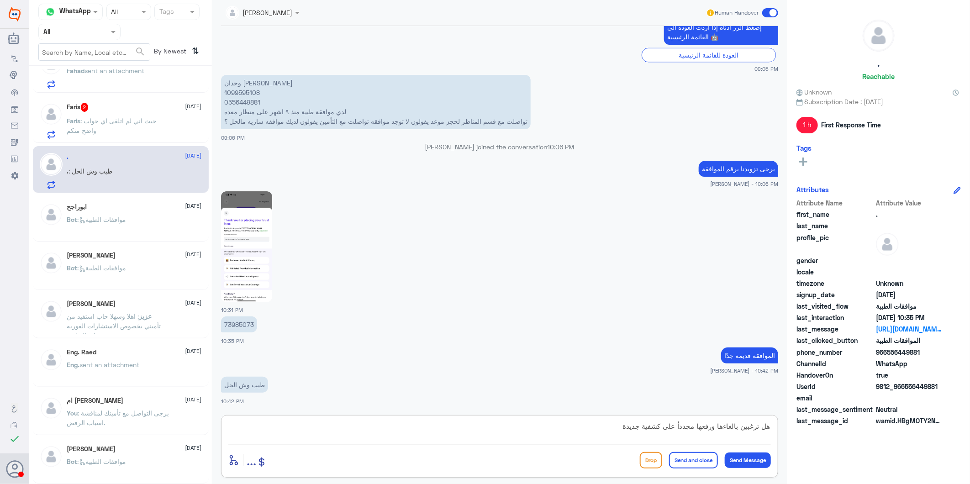
type textarea "هل ترغبين بالغاءها ورفعها مجدداُ على كشفية جديدة؟"
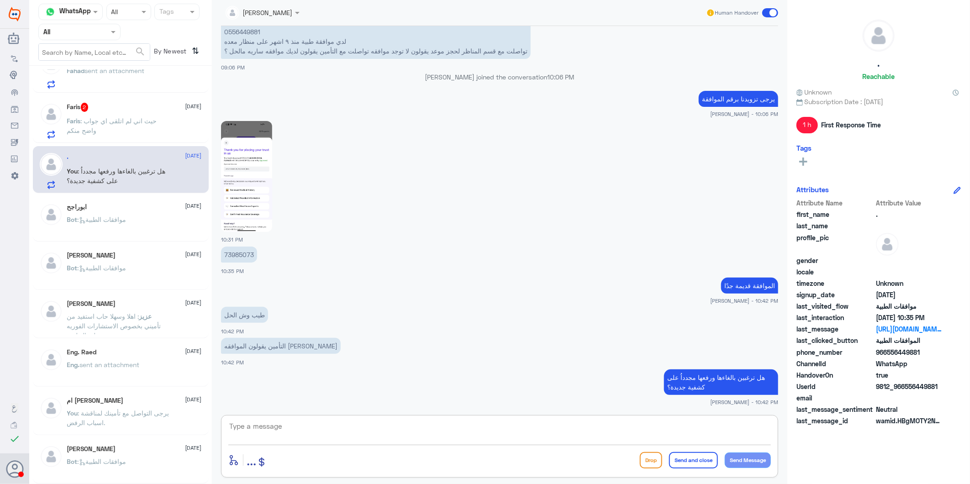
click at [326, 430] on textarea at bounding box center [499, 431] width 543 height 22
click at [152, 120] on span ": حيث اني لم اتلقى اي جواب واضح منكم" at bounding box center [112, 125] width 90 height 17
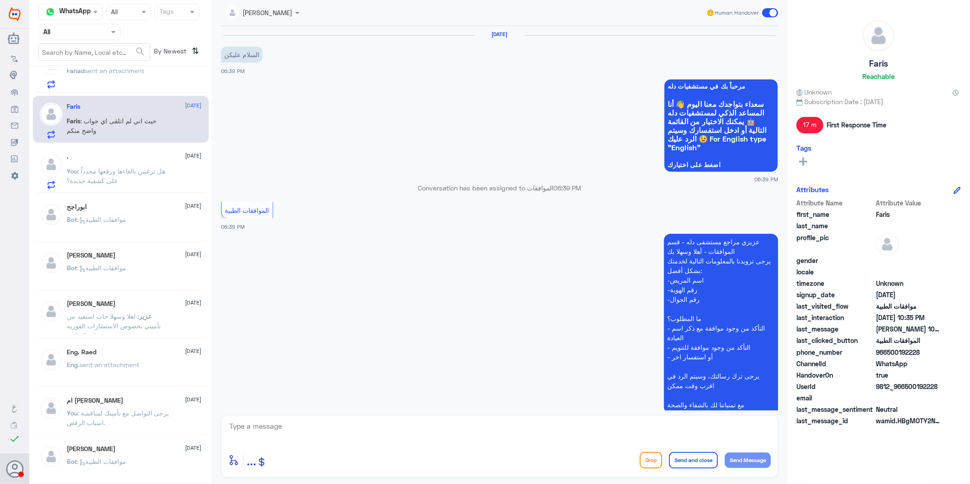
scroll to position [957, 0]
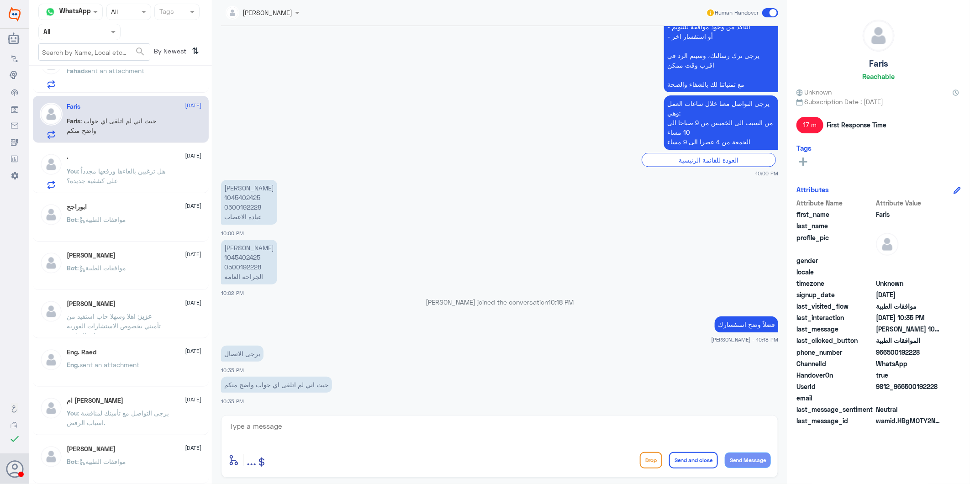
click at [144, 168] on span ": هل ترغبين بالغاءها ورفعها مجدداُ على كشفية جديدة؟" at bounding box center [116, 175] width 99 height 17
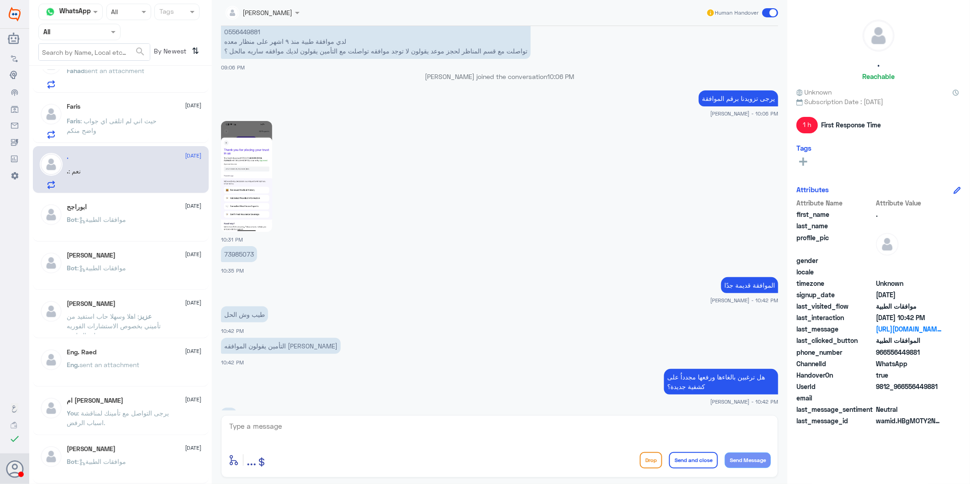
scroll to position [1010, 0]
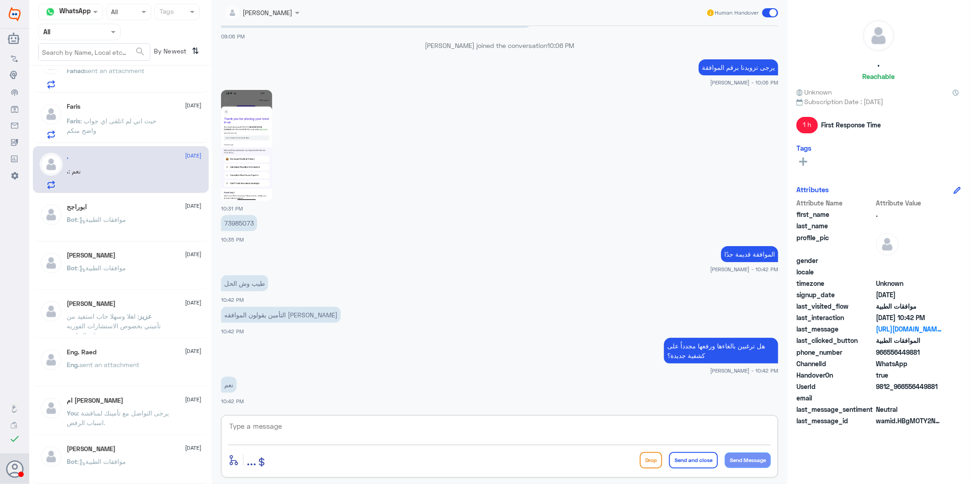
click at [416, 428] on textarea at bounding box center [499, 431] width 543 height 22
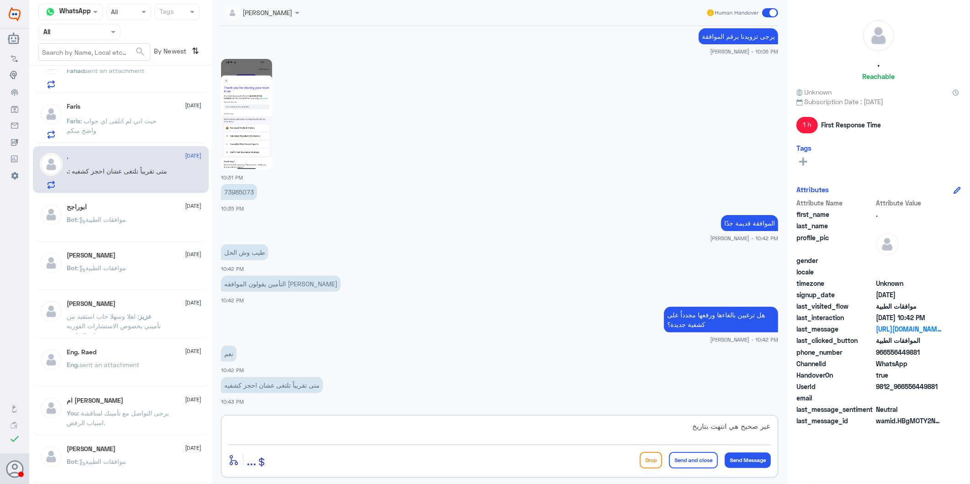
paste textarea "19/12/2024"
type textarea "غير صحيح هي انتهت بتاريخ [DATE]"
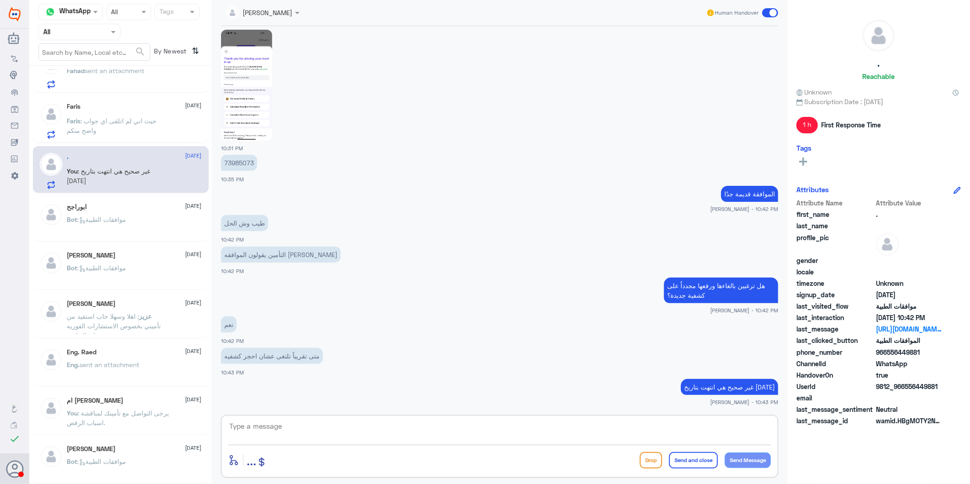
click at [296, 418] on div "enter flow name ... Drop Send and close Send Message" at bounding box center [499, 446] width 557 height 63
click at [145, 131] on p "Faris : حيث اني لم اتلقى اي جواب واضح منكم" at bounding box center [118, 127] width 103 height 23
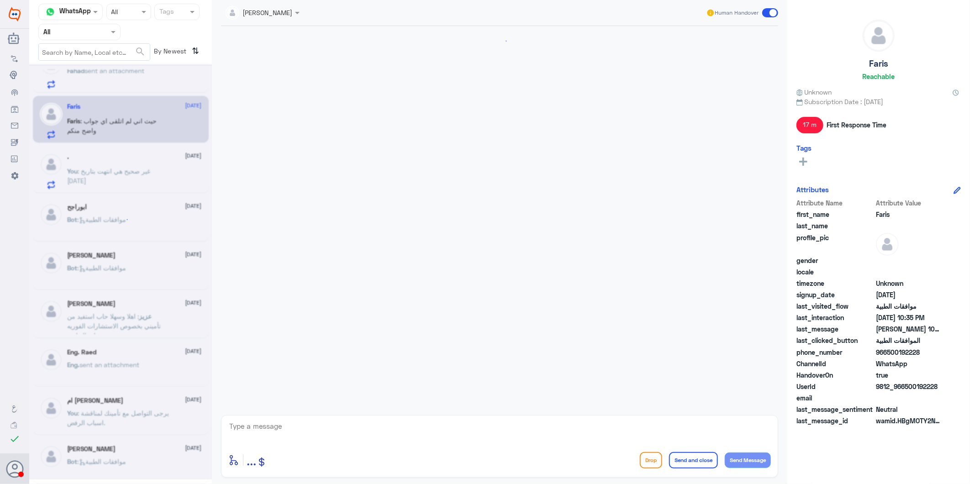
scroll to position [957, 0]
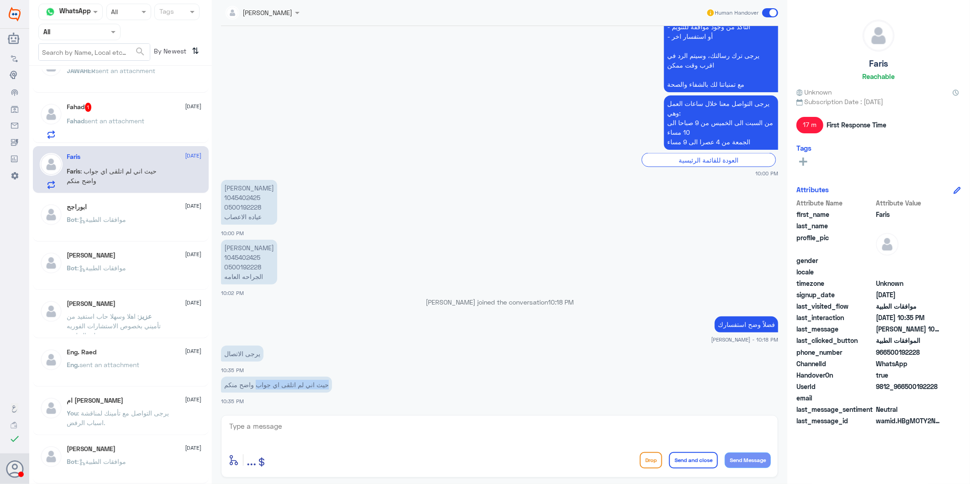
drag, startPoint x: 331, startPoint y: 386, endPoint x: 257, endPoint y: 386, distance: 74.4
click at [257, 386] on p "حيث اني لم اتلقى اي جواب واضح منكم" at bounding box center [276, 385] width 111 height 16
drag, startPoint x: 257, startPoint y: 386, endPoint x: 280, endPoint y: 389, distance: 23.9
click at [280, 389] on p "حيث اني لم اتلقى اي جواب واضح منكم" at bounding box center [276, 385] width 111 height 16
click at [122, 118] on span "sent an attachment" at bounding box center [115, 121] width 60 height 8
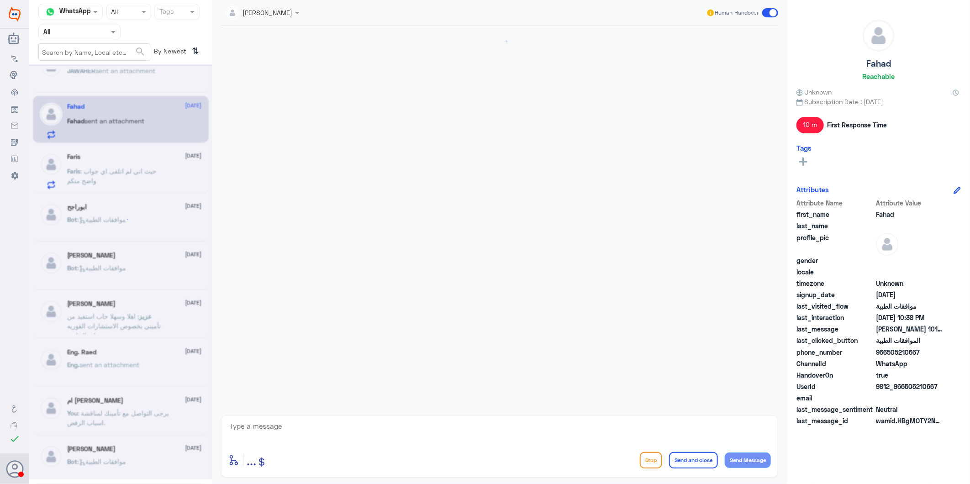
scroll to position [1171, 0]
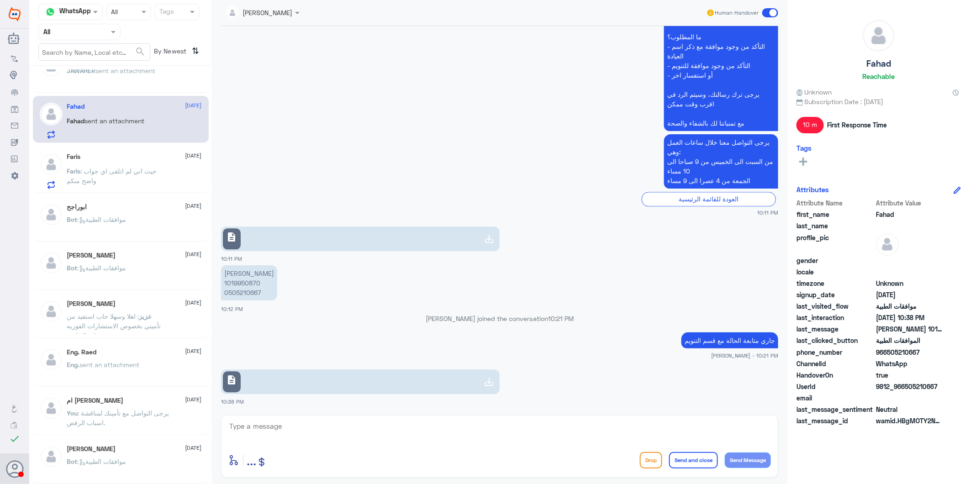
click at [327, 380] on link "description" at bounding box center [360, 381] width 279 height 25
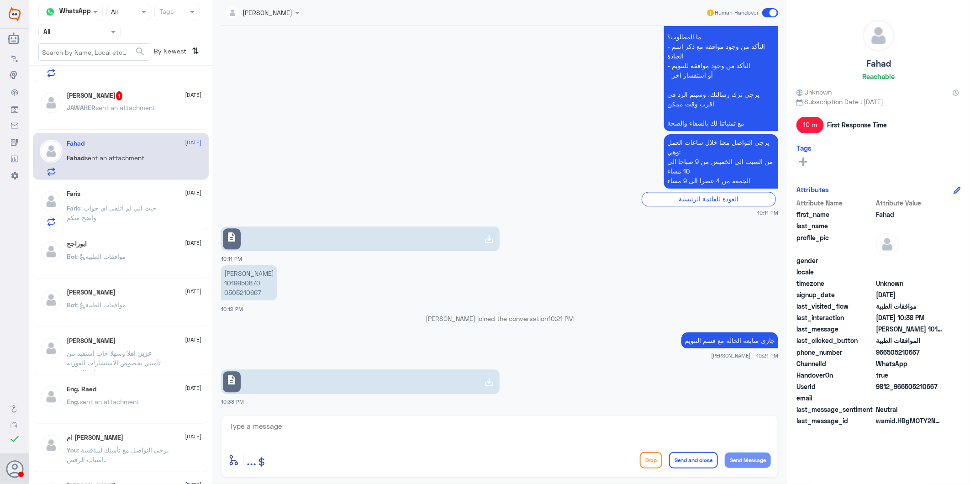
scroll to position [0, 0]
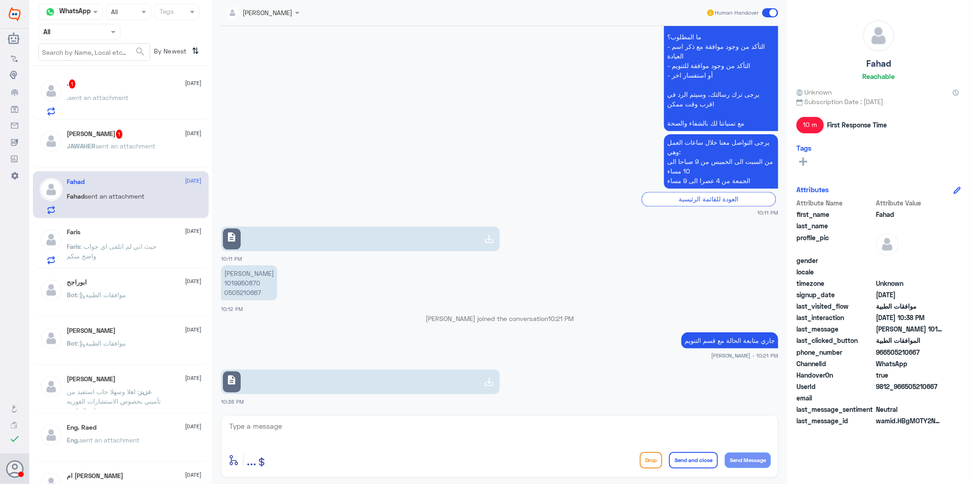
click at [113, 135] on div "JAWAHER M 1 8 September" at bounding box center [134, 134] width 135 height 9
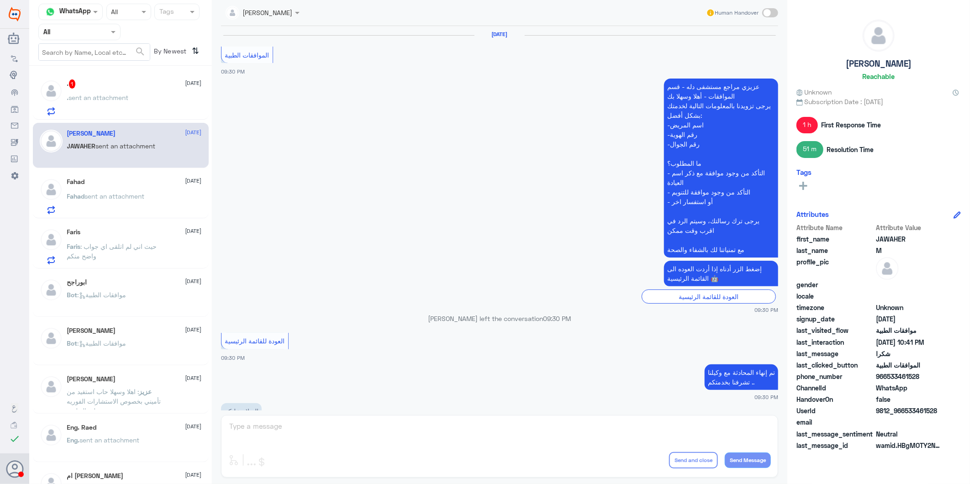
scroll to position [1513, 0]
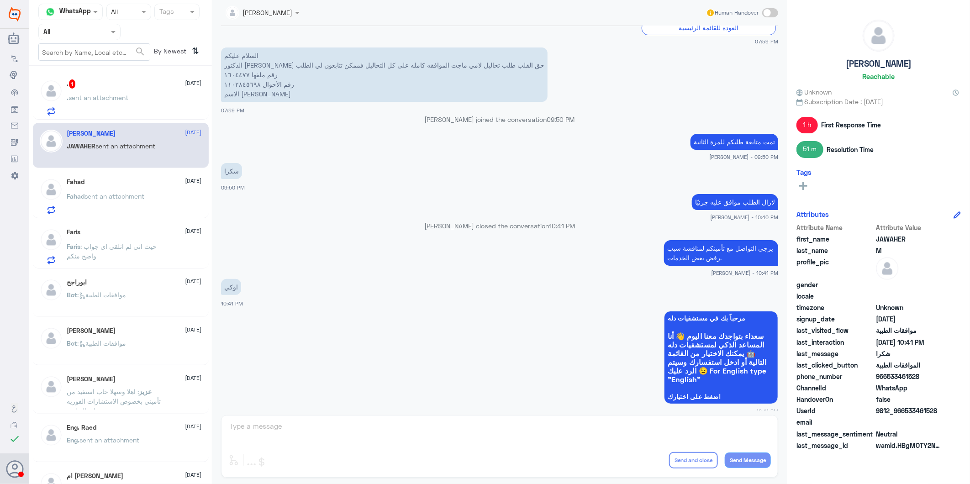
click at [112, 106] on p ". sent an attachment" at bounding box center [98, 104] width 62 height 23
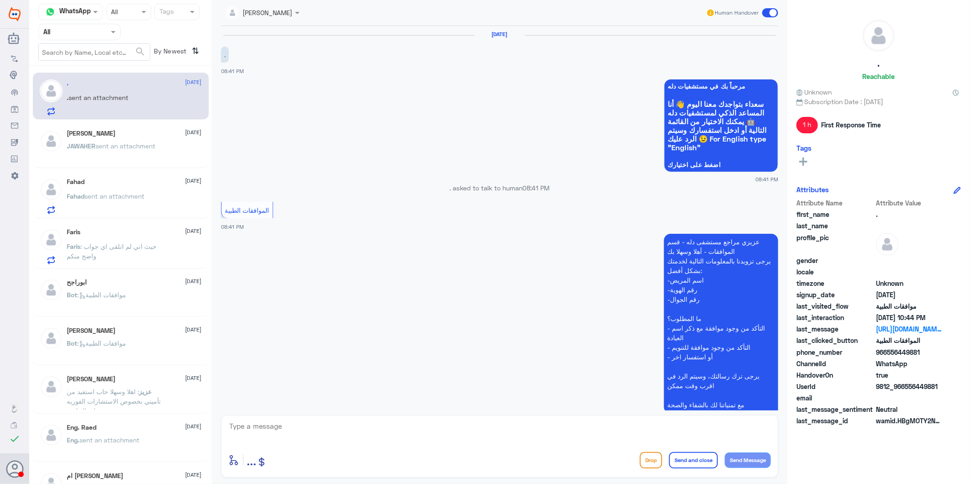
scroll to position [1101, 0]
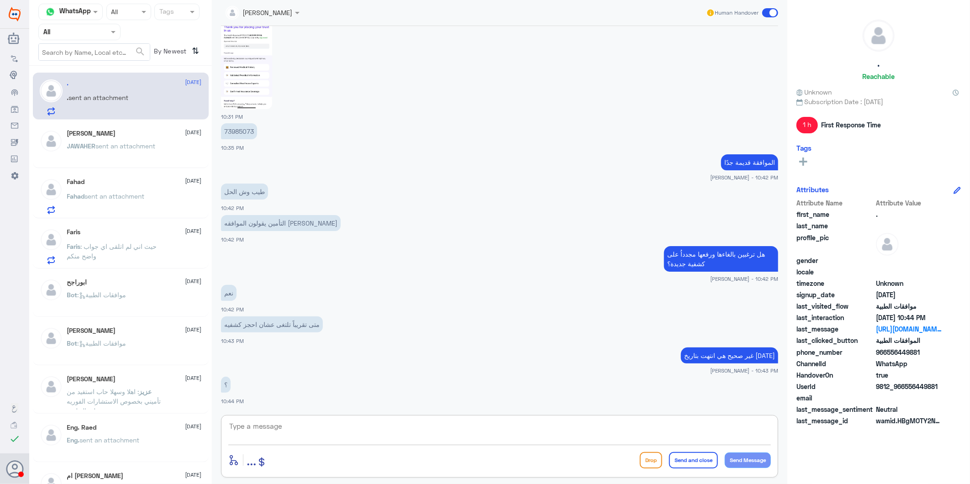
drag, startPoint x: 375, startPoint y: 423, endPoint x: 406, endPoint y: 431, distance: 31.5
click at [376, 425] on textarea at bounding box center [499, 431] width 543 height 22
type textarea "["
type textarea "جاري العمل عليها"
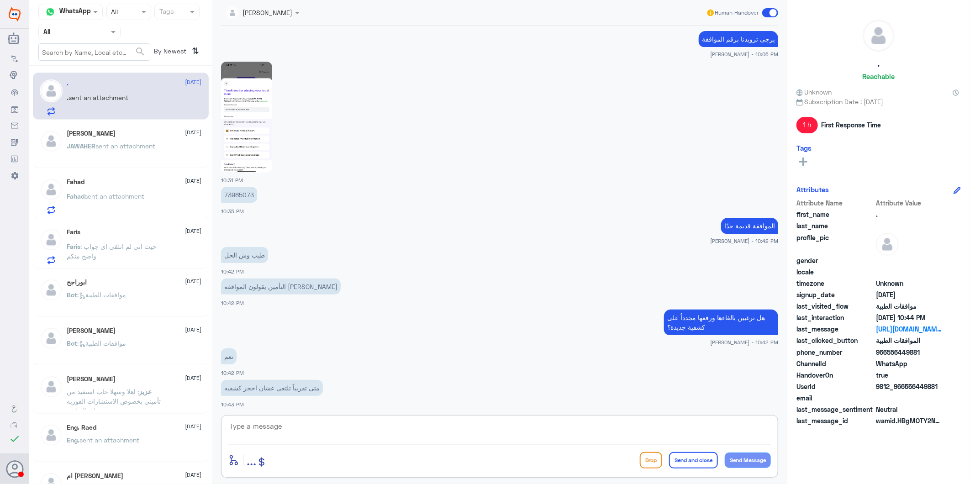
scroll to position [928, 0]
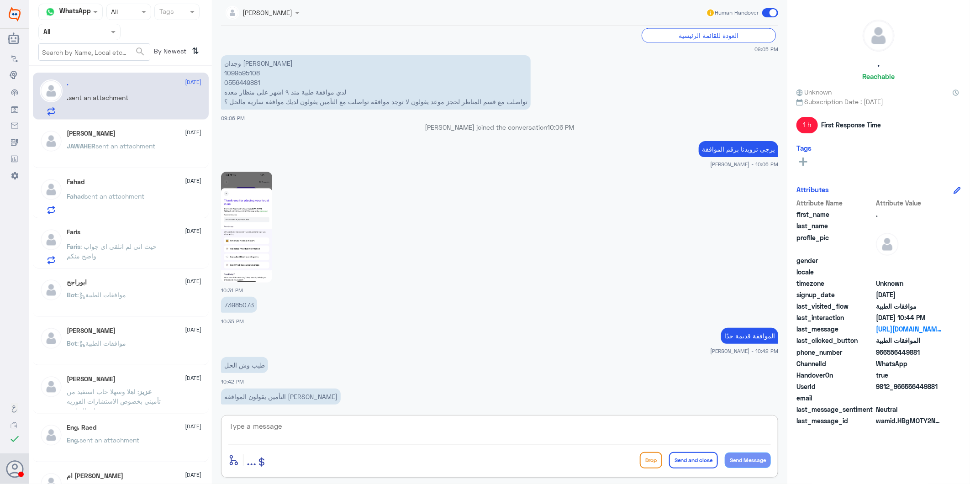
click at [248, 299] on p "73985073" at bounding box center [239, 305] width 36 height 16
copy p "73985073"
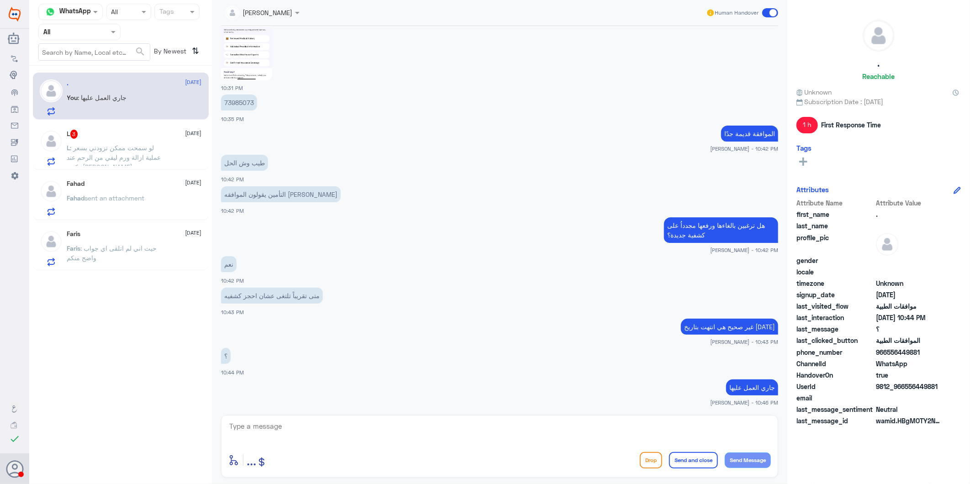
scroll to position [1131, 0]
click at [137, 232] on div "Faris 8 September" at bounding box center [134, 234] width 135 height 8
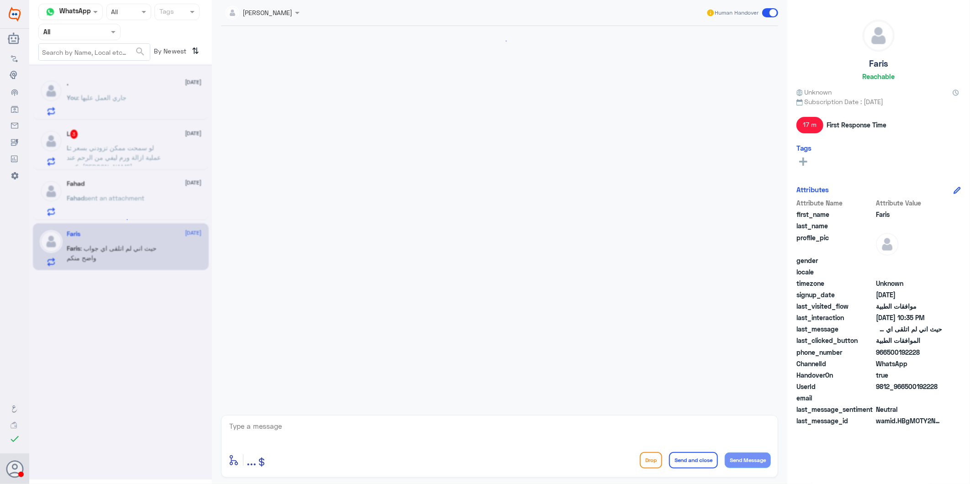
scroll to position [957, 0]
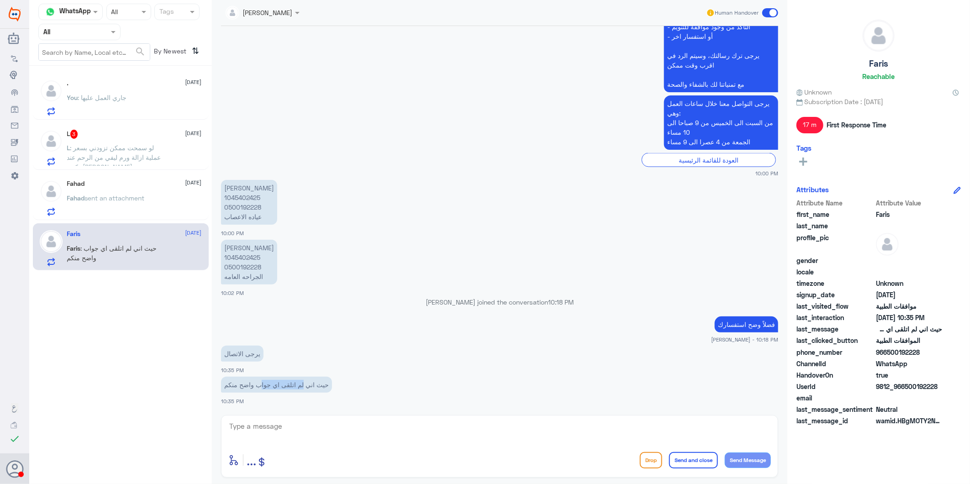
drag, startPoint x: 305, startPoint y: 384, endPoint x: 248, endPoint y: 384, distance: 57.1
click at [248, 384] on p "حيث اني لم اتلقى اي جواب واضح منكم" at bounding box center [276, 385] width 111 height 16
drag, startPoint x: 248, startPoint y: 384, endPoint x: 282, endPoint y: 386, distance: 34.3
click at [281, 386] on p "حيث اني لم اتلقى اي جواب واضح منكم" at bounding box center [276, 385] width 111 height 16
click at [279, 385] on p "حيث اني لم اتلقى اي جواب واضح منكم" at bounding box center [276, 385] width 111 height 16
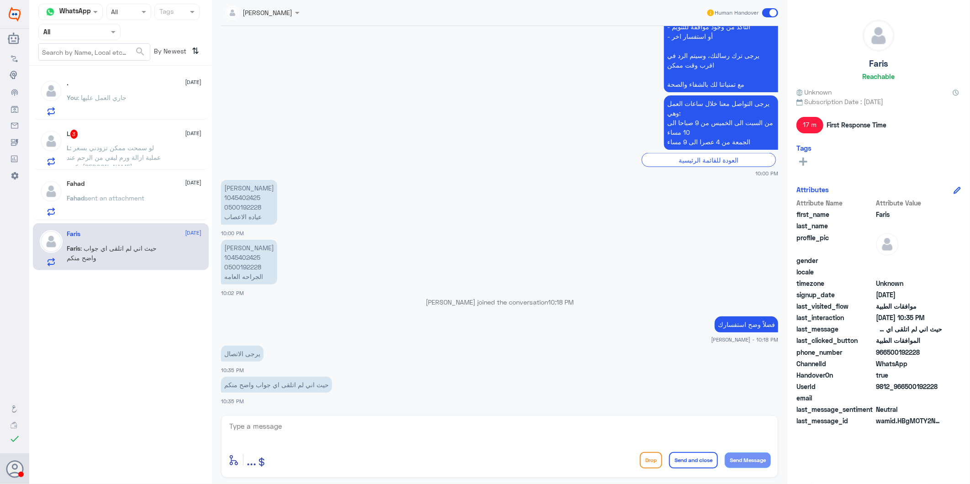
click at [269, 343] on div "يرجى الاتصال 10:35 PM" at bounding box center [499, 358] width 557 height 31
click at [138, 190] on div "Fahad 8 September Fahad sent an attachment" at bounding box center [134, 198] width 135 height 36
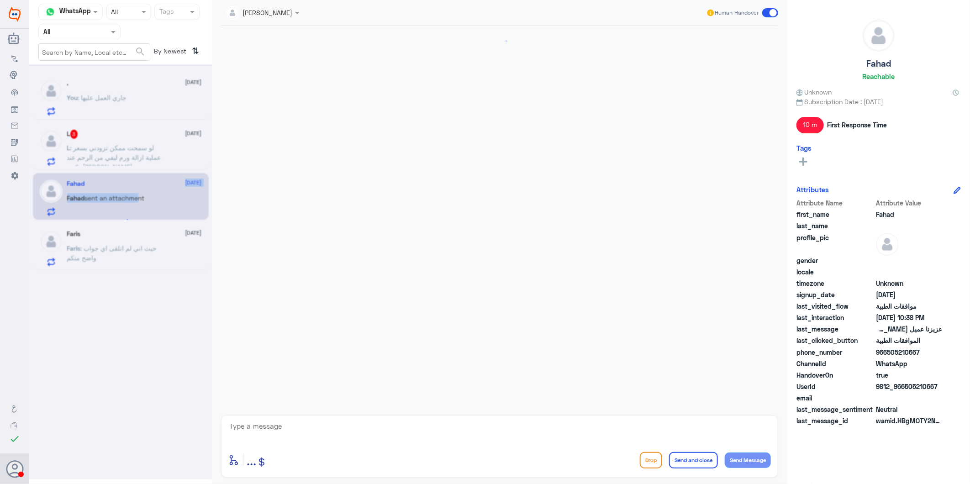
scroll to position [1171, 0]
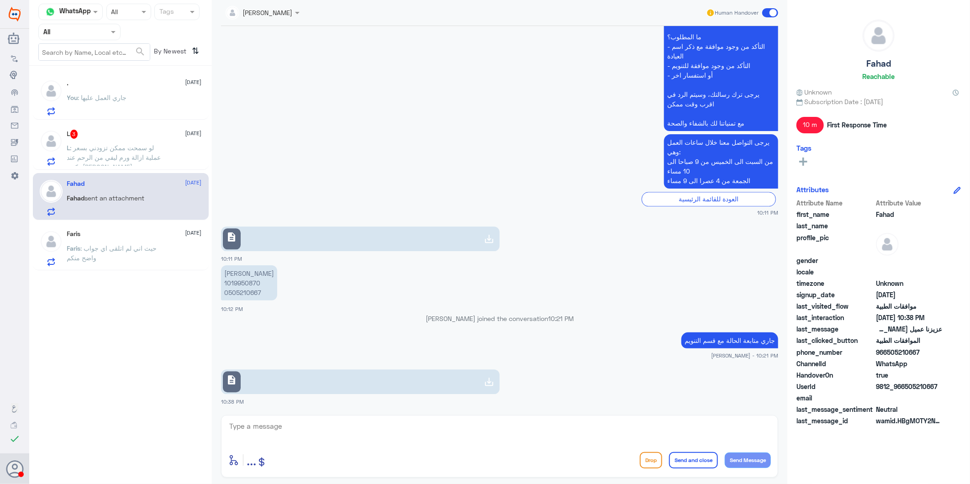
click at [122, 136] on div "L 3 8 September" at bounding box center [134, 134] width 135 height 9
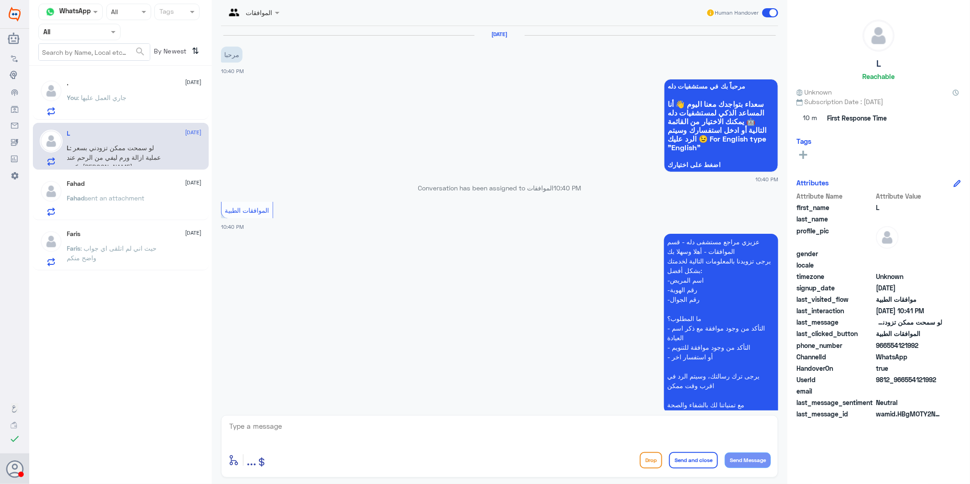
scroll to position [123, 0]
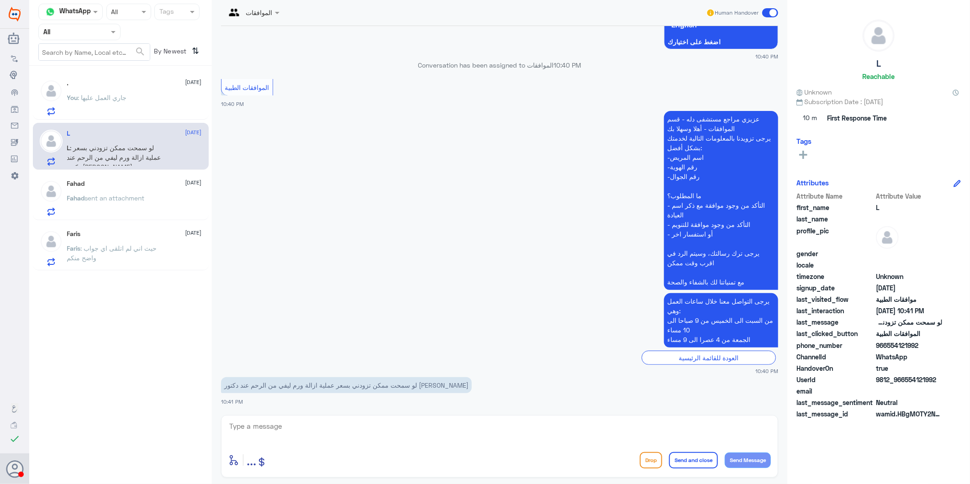
click at [432, 386] on p "لو سمحت ممكن تزودني بسعر عملية ازالة ورم ليفي من الرحم عند دكتور [PERSON_NAME]" at bounding box center [346, 385] width 251 height 16
drag, startPoint x: 436, startPoint y: 384, endPoint x: 377, endPoint y: 384, distance: 58.5
click at [377, 384] on p "لو سمحت ممكن تزودني بسعر عملية ازالة ورم ليفي من الرحم عند دكتور [PERSON_NAME]" at bounding box center [346, 385] width 251 height 16
drag, startPoint x: 377, startPoint y: 384, endPoint x: 409, endPoint y: 389, distance: 32.0
click at [408, 389] on p "لو سمحت ممكن تزودني بسعر عملية ازالة ورم ليفي من الرحم عند دكتور [PERSON_NAME]" at bounding box center [346, 385] width 251 height 16
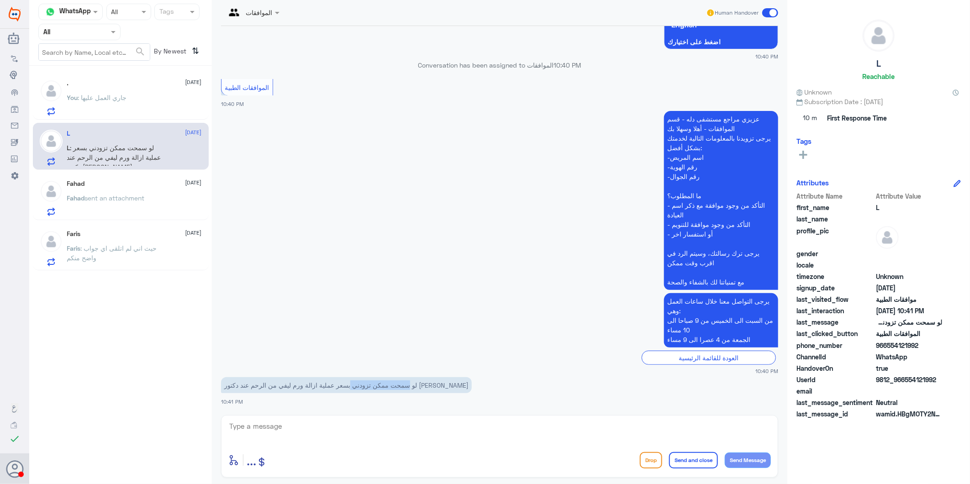
click at [417, 389] on p "لو سمحت ممكن تزودني بسعر عملية ازالة ورم ليفي من الرحم عند دكتور [PERSON_NAME]" at bounding box center [346, 385] width 251 height 16
click at [315, 425] on textarea at bounding box center [499, 431] width 543 height 22
click at [117, 114] on p "You : جاري العمل عليها" at bounding box center [97, 104] width 60 height 23
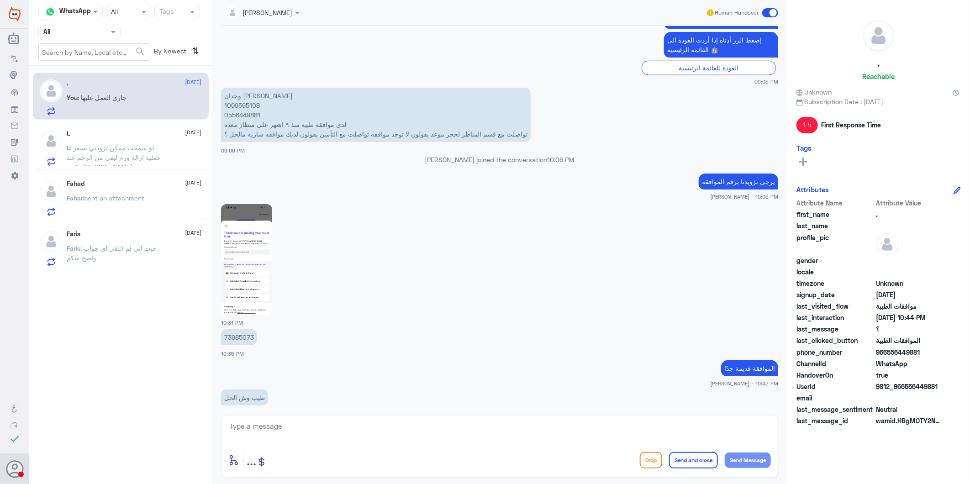
scroll to position [877, 0]
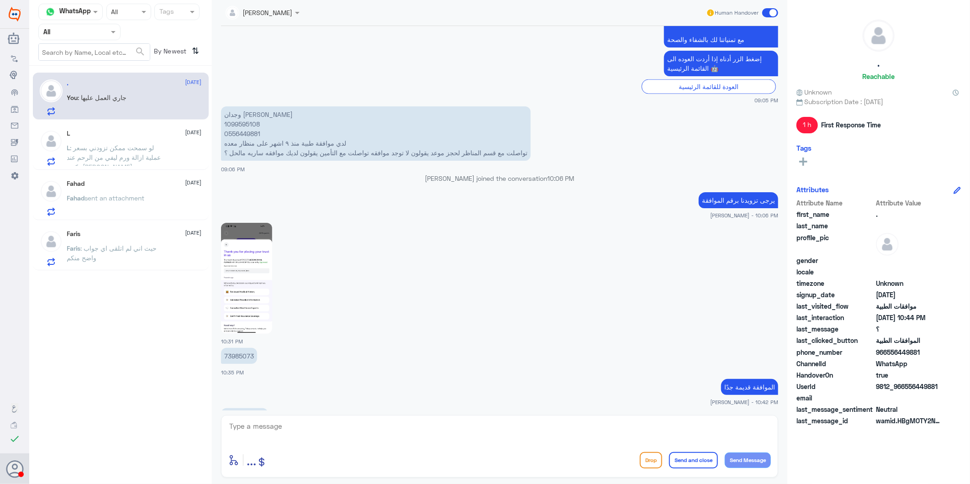
click at [244, 354] on p "73985073" at bounding box center [239, 356] width 36 height 16
copy p "73985073"
click at [110, 250] on span ": حيث اني لم اتلقى اي جواب واضح منكم" at bounding box center [112, 252] width 90 height 17
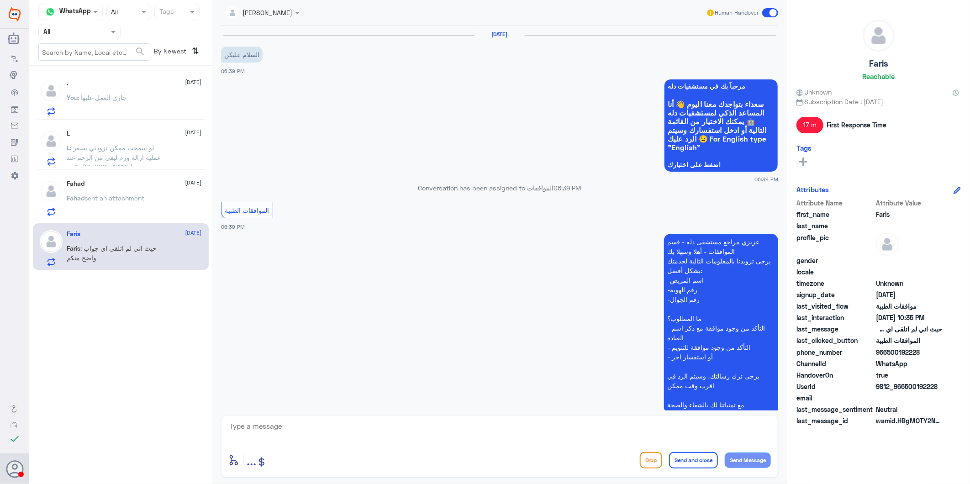
scroll to position [957, 0]
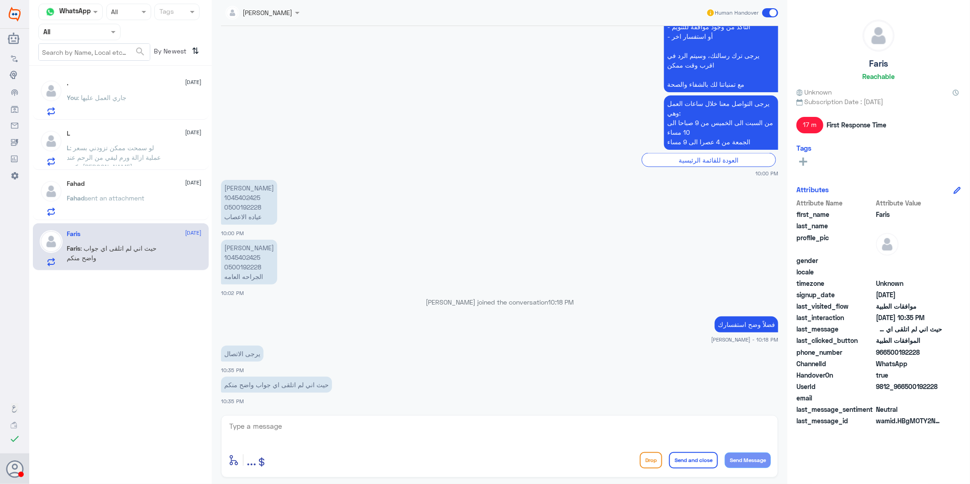
click at [121, 200] on span "sent an attachment" at bounding box center [115, 198] width 60 height 8
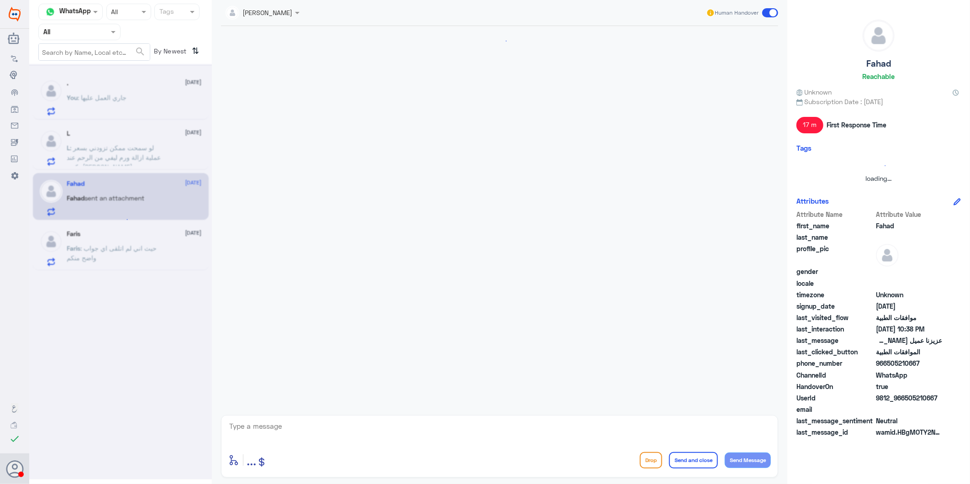
scroll to position [1171, 0]
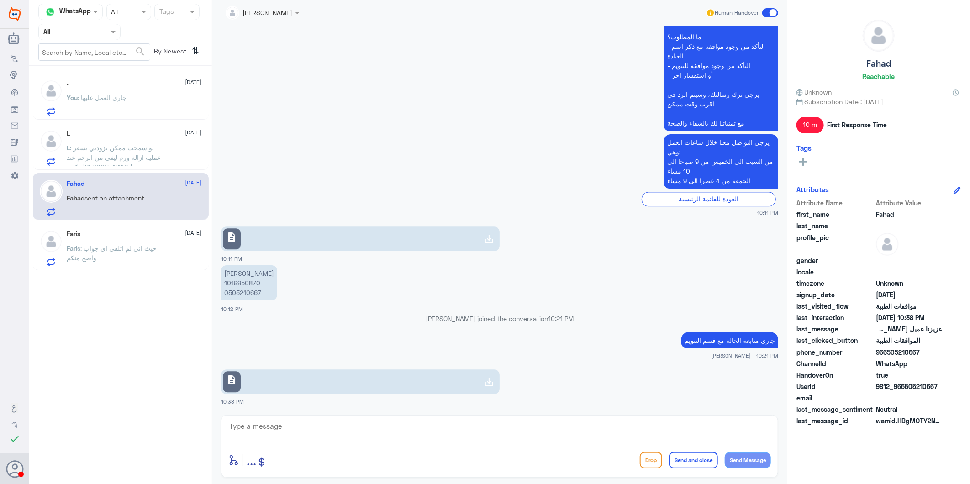
click at [237, 284] on p "فهد مسفر الدوسري 1019950870 0505210667" at bounding box center [249, 282] width 56 height 35
copy p "1019950870"
click at [144, 153] on span ": لو سمحت ممكن تزودني بسعر عملية ازالة ورم ليفي من الرحم عند دكتور محمد عدار" at bounding box center [114, 157] width 94 height 27
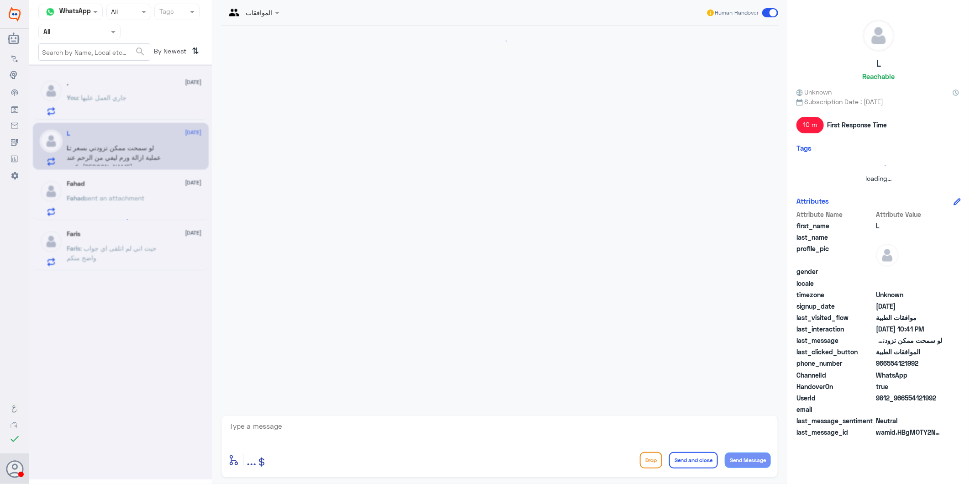
click at [132, 91] on div at bounding box center [120, 272] width 183 height 416
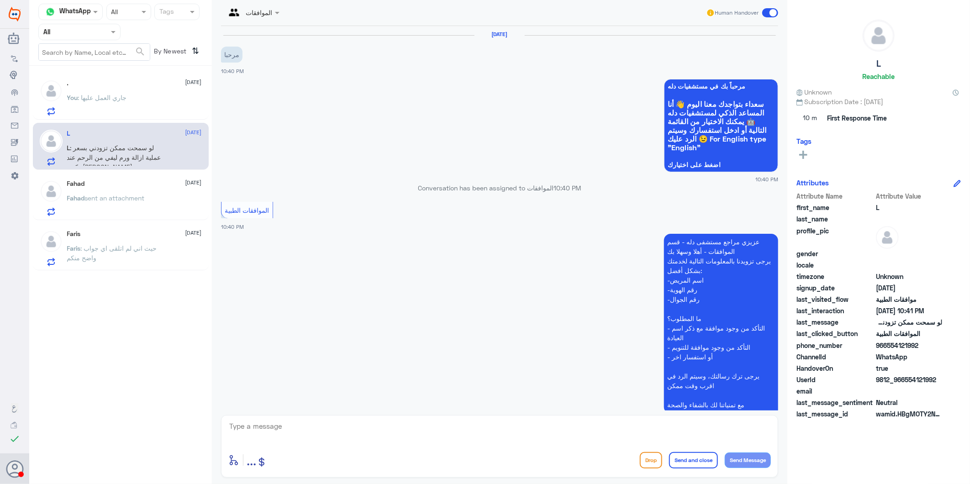
scroll to position [123, 0]
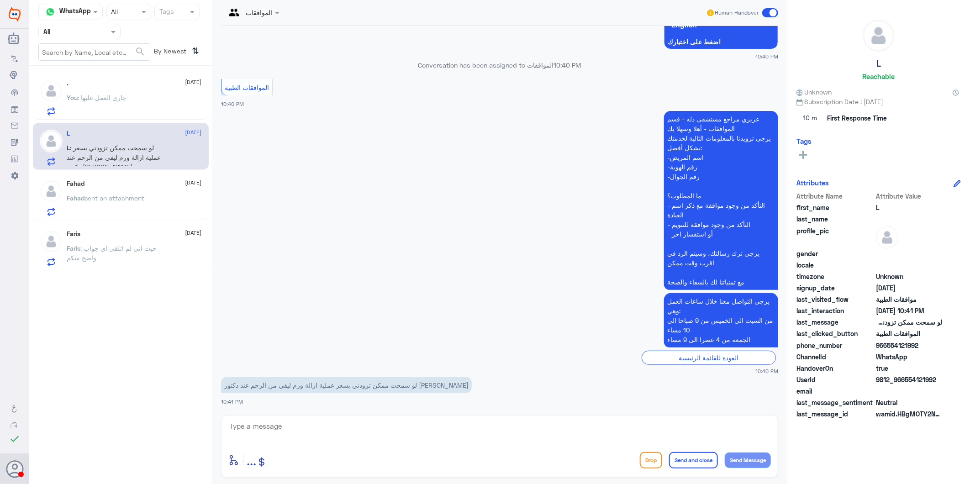
click at [141, 122] on div ". 8 September You : جاري العمل عليها L 8 September L : لو سمحت ممكن تزودني بسعر…" at bounding box center [120, 171] width 183 height 205
click at [321, 427] on textarea at bounding box center [499, 431] width 543 height 22
type textarea "رقم الملف او الهوية"
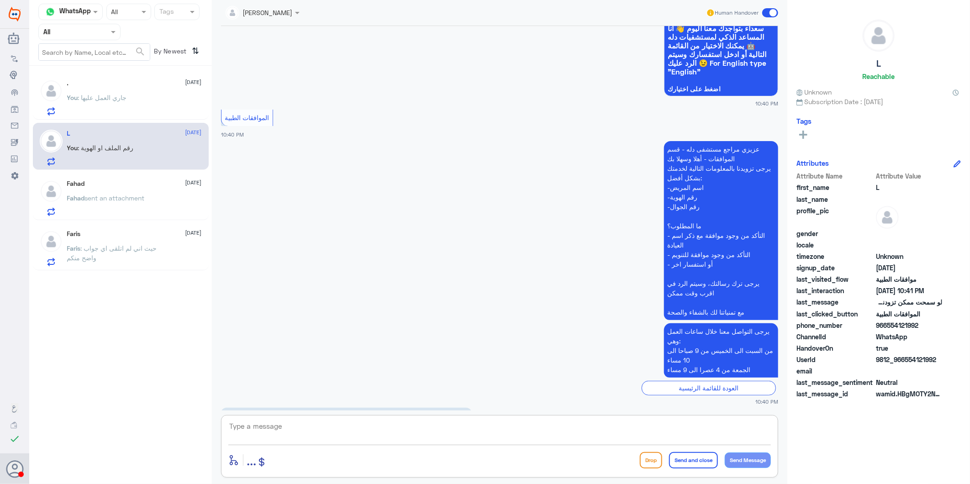
scroll to position [153, 0]
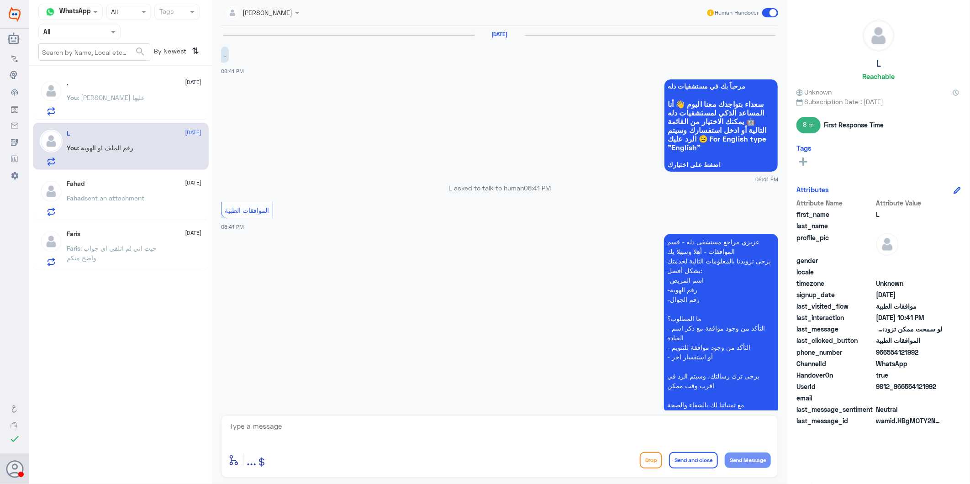
scroll to position [1130, 0]
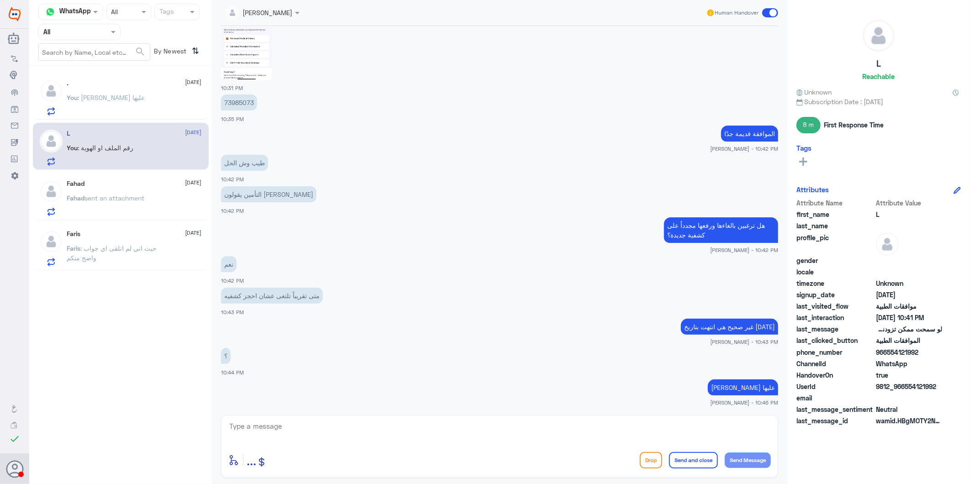
click at [158, 90] on div ". [DATE] You : جاري العمل عليها" at bounding box center [134, 97] width 135 height 36
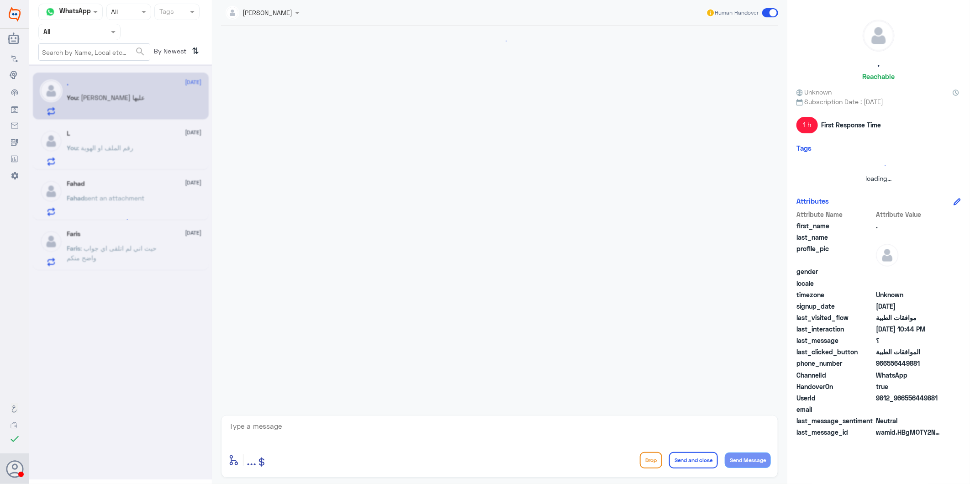
scroll to position [1130, 0]
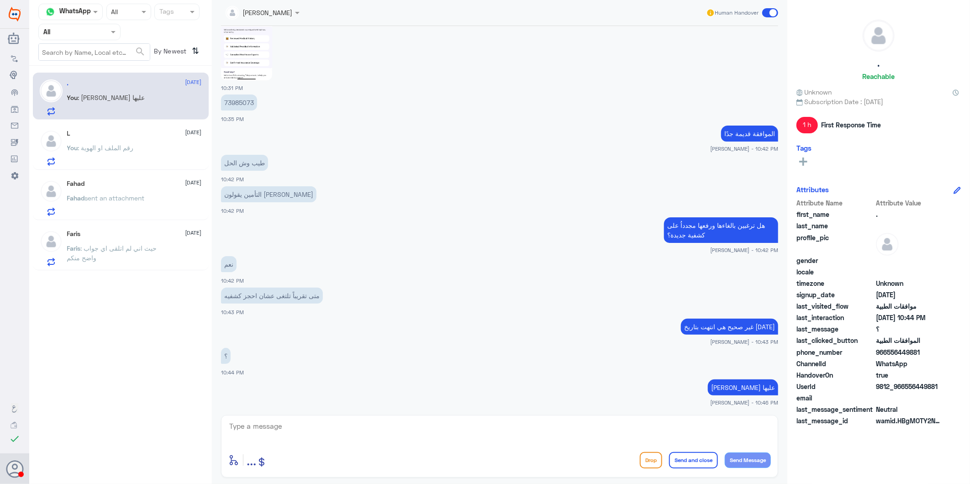
click at [147, 148] on div "You : رقم الملف او الهوية" at bounding box center [134, 155] width 135 height 21
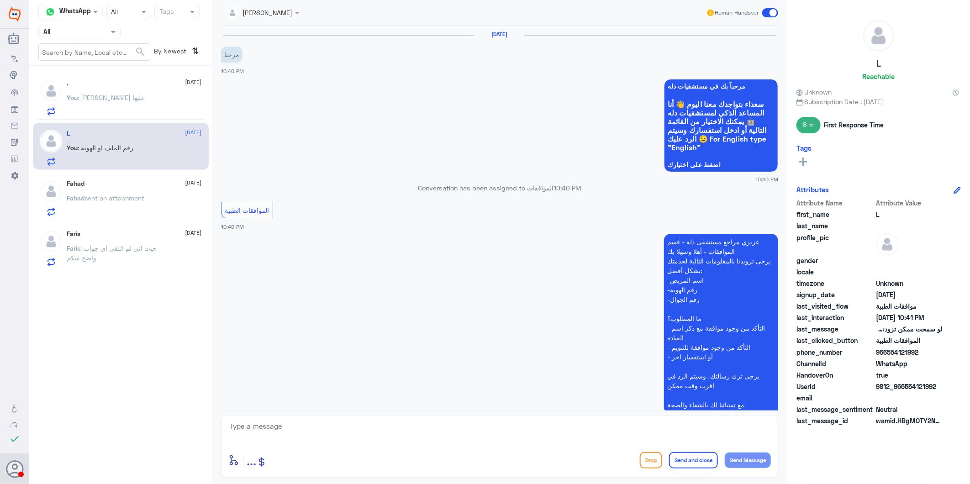
scroll to position [169, 0]
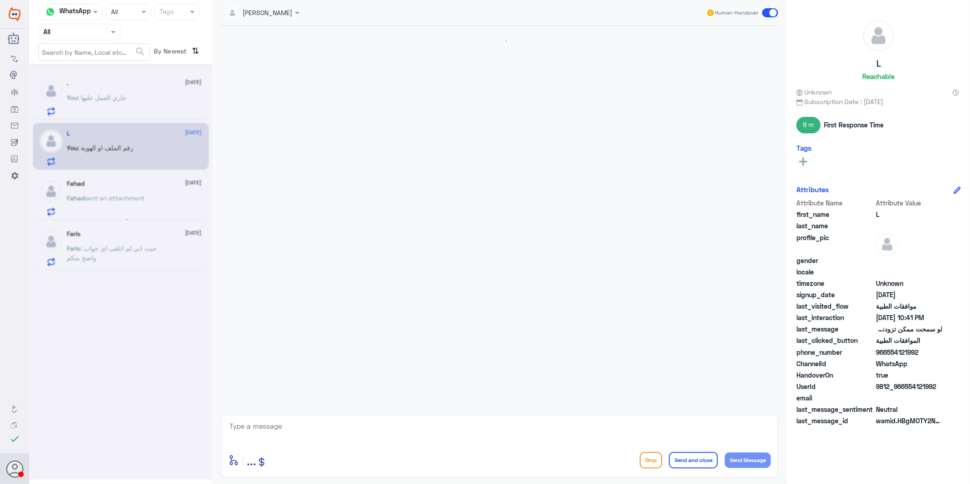
scroll to position [1130, 0]
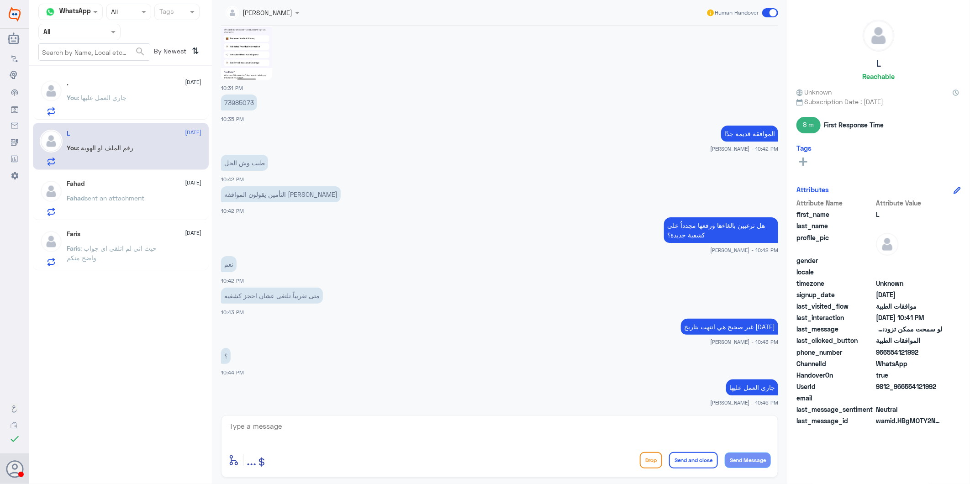
click at [152, 116] on div ". [DATE] You : جاري العمل عليها" at bounding box center [121, 96] width 176 height 47
click at [112, 88] on div ". [DATE] You : جاري العمل عليها" at bounding box center [134, 97] width 135 height 36
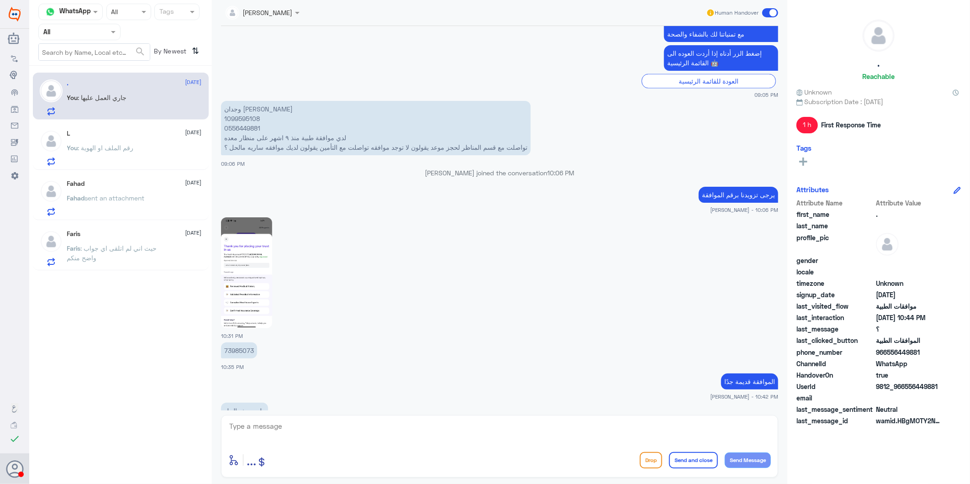
scroll to position [877, 0]
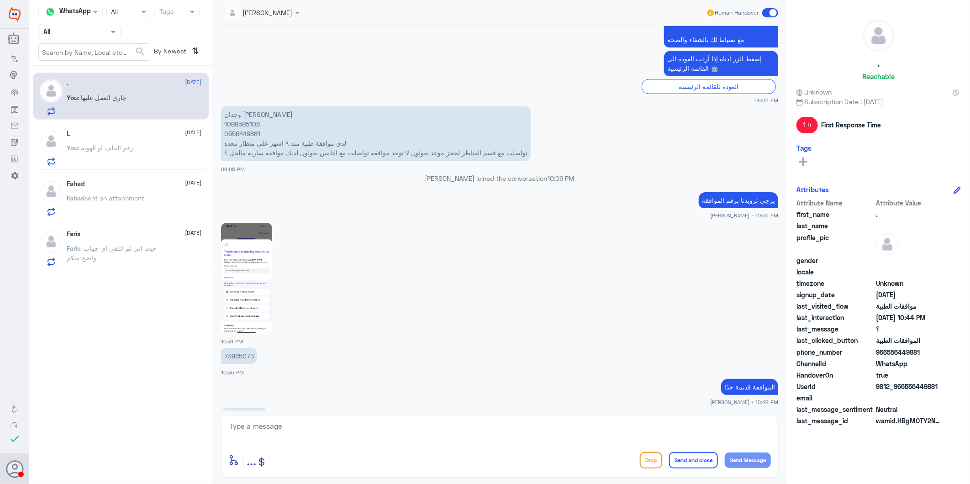
click at [239, 359] on p "73985073" at bounding box center [239, 356] width 36 height 16
click at [239, 355] on p "73985073" at bounding box center [239, 356] width 36 height 16
copy p "73985073"
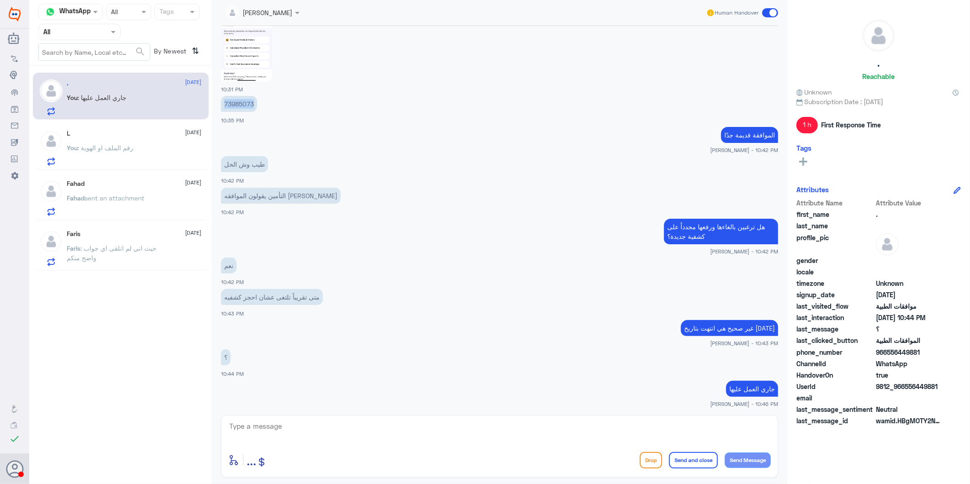
scroll to position [1131, 0]
